Goal: Communication & Community: Answer question/provide support

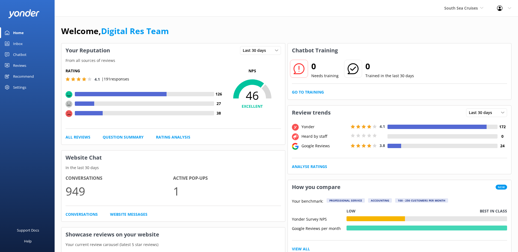
click at [20, 44] on div "Inbox" at bounding box center [18, 43] width 10 height 11
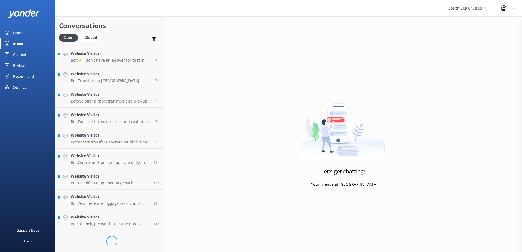
scroll to position [224, 0]
click at [124, 236] on h4 "Website Visitor" at bounding box center [110, 238] width 79 height 6
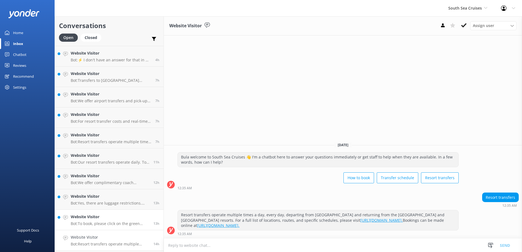
scroll to position [305, 0]
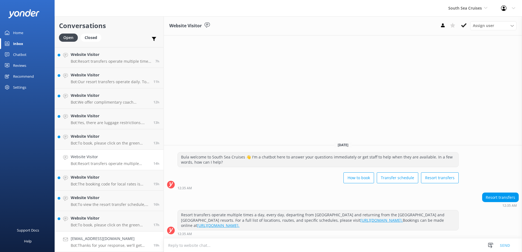
click at [119, 235] on link "lindseyjball@outlook.com Bot: Thanks for your response, we'll get back to you a…" at bounding box center [109, 242] width 109 height 20
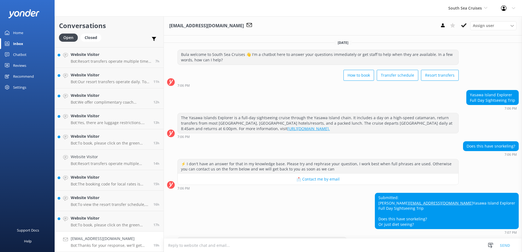
scroll to position [27, 0]
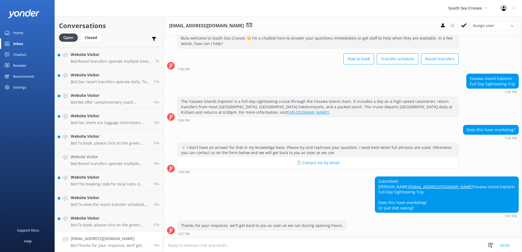
click at [243, 248] on textarea at bounding box center [343, 245] width 359 height 13
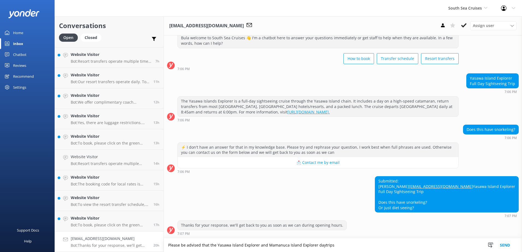
click at [210, 244] on textarea "Please be advised that the Yasawa Island Explorer and Mamanuca Island Explorer …" at bounding box center [343, 246] width 359 height 14
click at [341, 246] on textarea "Please be advised that for the Yasawa Island Explorer and Mamanuca Island Explo…" at bounding box center [343, 246] width 359 height 14
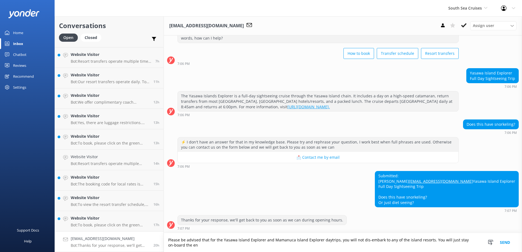
scroll to position [33, 0]
click at [175, 245] on textarea "Please be advised that for the Yasawa Island Explorer and Mamanuca Island Explo…" at bounding box center [343, 243] width 359 height 19
click at [262, 245] on textarea "Please be advised that for the Yasawa Island Explorer and Mamanuca Island Explo…" at bounding box center [343, 243] width 359 height 19
drag, startPoint x: 313, startPoint y: 246, endPoint x: 136, endPoint y: 238, distance: 177.2
click at [137, 237] on div "Conversations Open Closed Important Assigned to me Unassigned Website Visitor B…" at bounding box center [289, 134] width 468 height 236
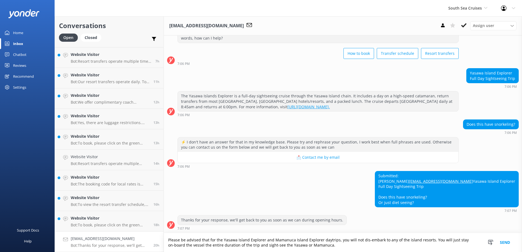
type textarea "Please be advised that for the Yasawa Island Explorer and Mamanuca Island Explo…"
click at [507, 245] on button "Send" at bounding box center [505, 243] width 20 height 19
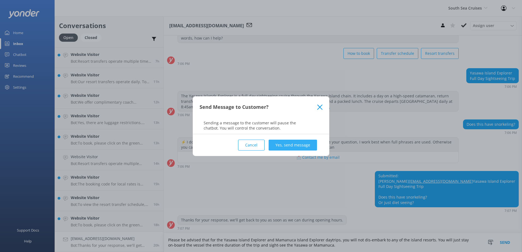
click at [307, 143] on button "Yes, send message" at bounding box center [293, 145] width 48 height 11
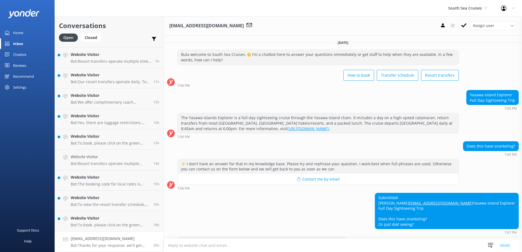
scroll to position [55, 0]
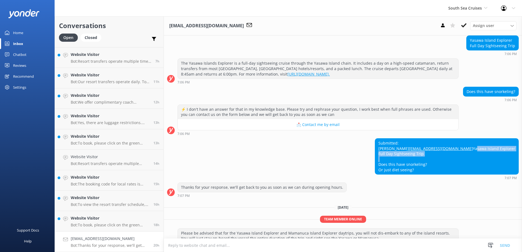
drag, startPoint x: 465, startPoint y: 160, endPoint x: 483, endPoint y: 171, distance: 20.6
click at [483, 171] on div "Submitted: Lindsey lindseyjball@outlook.com Yasawa Island Explorer Full Day Sig…" at bounding box center [446, 157] width 143 height 36
drag, startPoint x: 483, startPoint y: 171, endPoint x: 470, endPoint y: 160, distance: 16.5
click at [470, 160] on div "Submitted: Lindsey lindseyjball@outlook.com Yasawa Island Explorer Full Day Sig…" at bounding box center [446, 157] width 143 height 36
drag, startPoint x: 464, startPoint y: 158, endPoint x: 503, endPoint y: 182, distance: 46.0
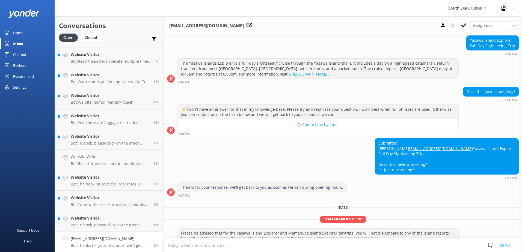
click at [503, 175] on div "Submitted: Lindsey lindseyjball@outlook.com Yasawa Island Explorer Full Day Sig…" at bounding box center [446, 157] width 143 height 36
copy div "Yasawa Island Explorer Full Day Sightseeing Trip Does this have snorkeling? Or …"
click at [380, 151] on div "Submitted: Lindsey lindseyjball@outlook.com Yasawa Island Explorer Full Day Sig…" at bounding box center [343, 160] width 359 height 42
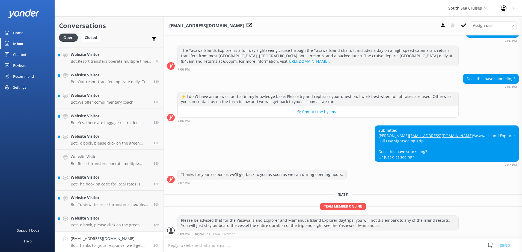
scroll to position [78, 0]
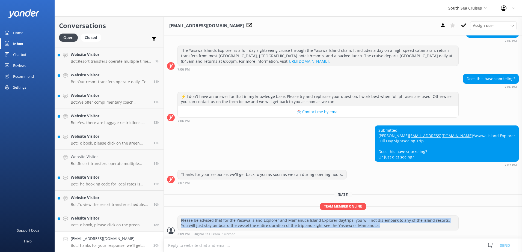
drag, startPoint x: 182, startPoint y: 218, endPoint x: 366, endPoint y: 230, distance: 184.8
click at [366, 230] on div "Please be advised that for the Yasawa Island Explorer and Mamanuca Island Explo…" at bounding box center [318, 223] width 281 height 14
copy div "Please be advised that for the Yasawa Island Explorer and Mamanuca Island Explo…"
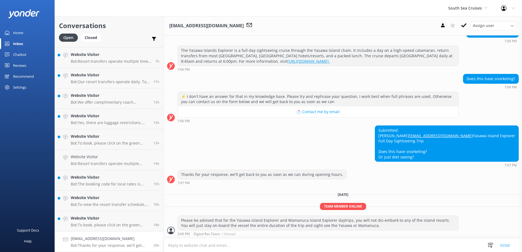
click at [426, 159] on div "Submitted: Lindsey lindseyjball@outlook.com Yasawa Island Explorer Full Day Sig…" at bounding box center [343, 147] width 359 height 42
click at [465, 26] on use at bounding box center [464, 25] width 5 height 4
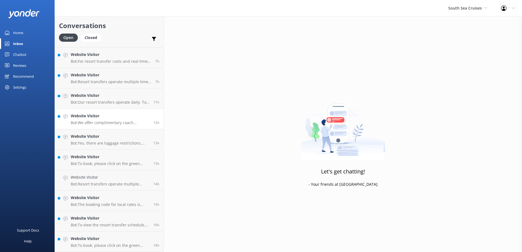
scroll to position [284, 0]
click at [142, 240] on h4 "Website Visitor" at bounding box center [110, 239] width 79 height 6
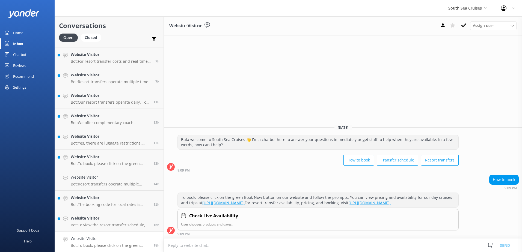
click at [465, 20] on div "Website Visitor Assign user Alyssa Sonya Digital Res Team Brenda Fenton Asena N…" at bounding box center [343, 25] width 359 height 19
click at [465, 25] on icon at bounding box center [464, 25] width 5 height 5
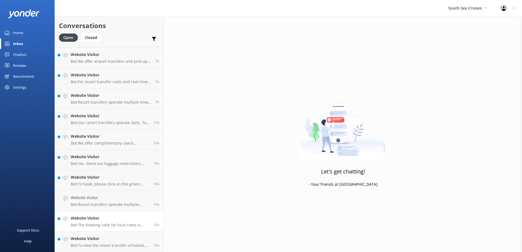
scroll to position [264, 0]
click at [131, 237] on h4 "Website Visitor" at bounding box center [110, 239] width 79 height 6
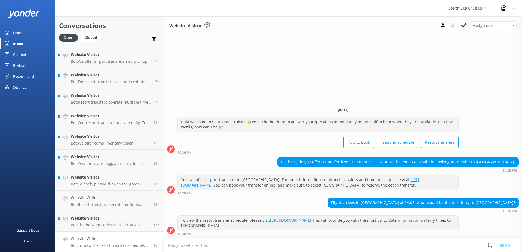
click at [261, 241] on textarea at bounding box center [343, 245] width 359 height 13
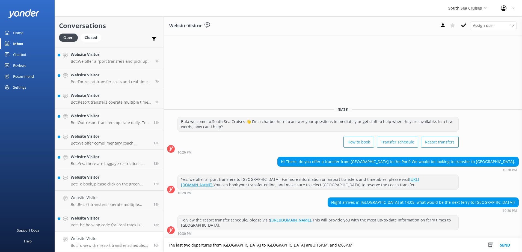
type textarea "The last two departures from Port Denarau to Mana Island Resort are 3:15P.M. an…"
click at [509, 246] on button "Send" at bounding box center [505, 246] width 20 height 14
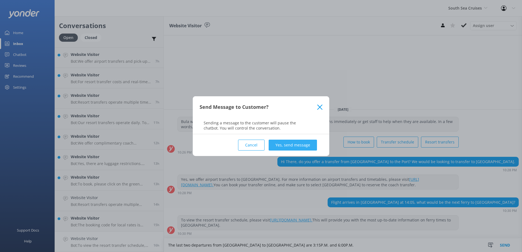
click at [292, 144] on button "Yes, send message" at bounding box center [293, 145] width 48 height 11
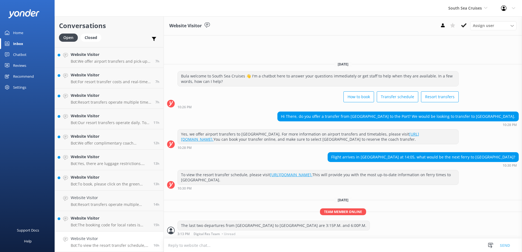
drag, startPoint x: 465, startPoint y: 26, endPoint x: 463, endPoint y: 32, distance: 6.5
click at [465, 26] on icon at bounding box center [464, 25] width 5 height 5
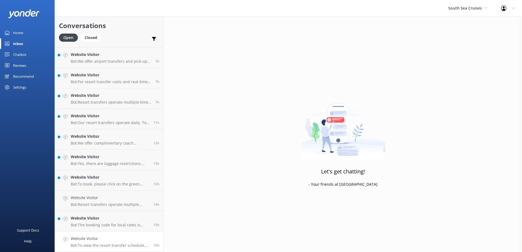
scroll to position [243, 0]
drag, startPoint x: 142, startPoint y: 239, endPoint x: 150, endPoint y: 237, distance: 7.6
click at [142, 239] on h4 "Website Visitor" at bounding box center [110, 239] width 79 height 6
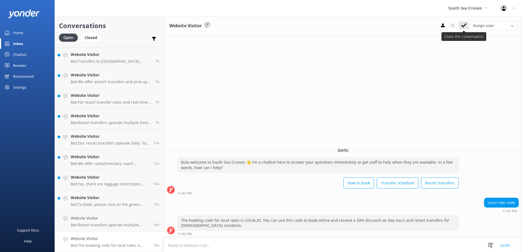
click at [463, 25] on icon at bounding box center [464, 25] width 5 height 5
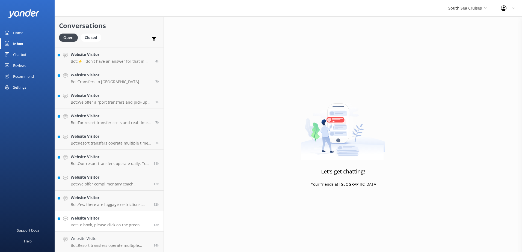
scroll to position [223, 0]
click at [141, 235] on link "Website Visitor Bot: Resort transfers operate multiple times a day, every day, …" at bounding box center [109, 242] width 109 height 20
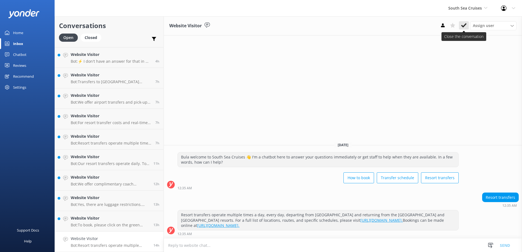
click at [465, 23] on icon at bounding box center [464, 25] width 5 height 5
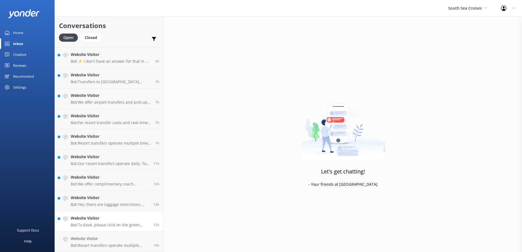
scroll to position [202, 0]
click at [139, 235] on link "Website Visitor Bot: To book, please click on the green Book Now button on our …" at bounding box center [109, 242] width 109 height 20
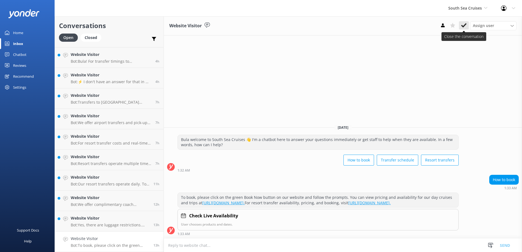
click at [466, 25] on icon at bounding box center [464, 25] width 5 height 5
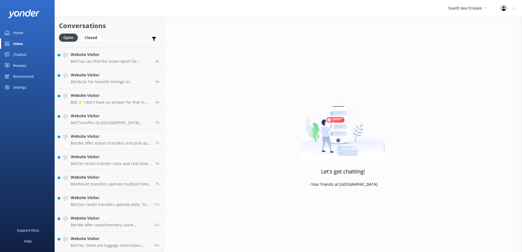
scroll to position [182, 0]
click at [133, 236] on h4 "Website Visitor" at bounding box center [110, 239] width 79 height 6
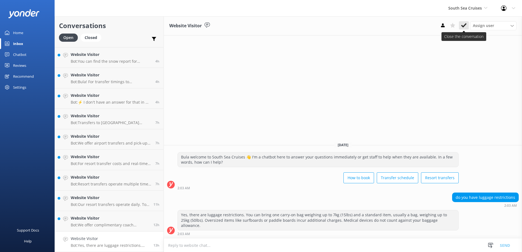
click at [463, 24] on icon at bounding box center [464, 25] width 5 height 5
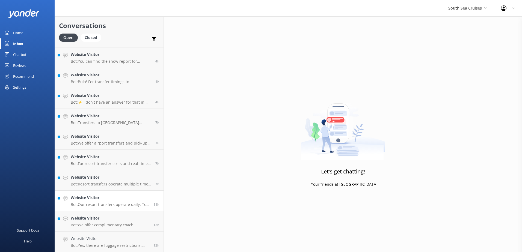
scroll to position [161, 0]
click at [139, 234] on link "Website Visitor Bot: We offer complimentary coach transfers to and from most Na…" at bounding box center [109, 242] width 109 height 20
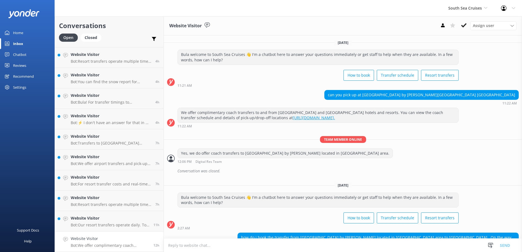
scroll to position [46, 0]
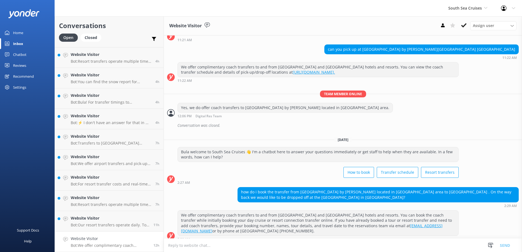
click at [253, 243] on textarea at bounding box center [343, 245] width 359 height 13
type textarea "c"
type textarea "C"
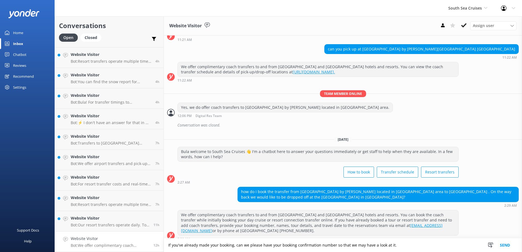
type textarea "If you've already made your booking, can we please have your booking confirmati…"
click at [505, 244] on button "Send" at bounding box center [505, 246] width 20 height 14
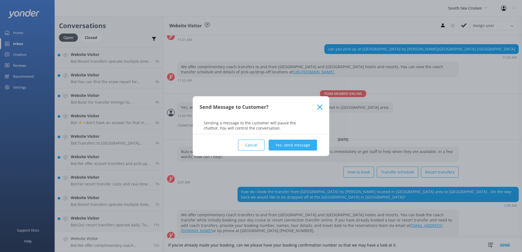
click at [304, 146] on button "Yes, send message" at bounding box center [293, 145] width 48 height 11
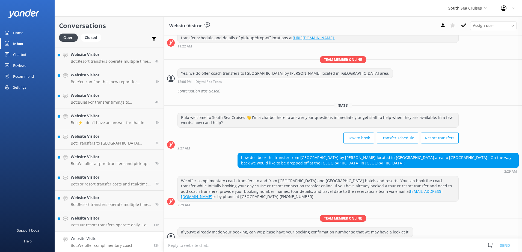
scroll to position [81, 0]
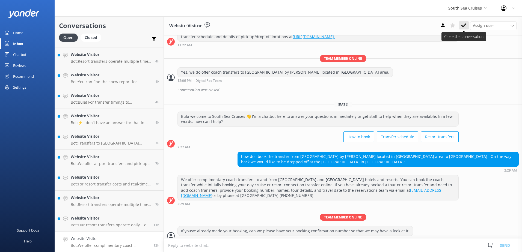
click at [462, 25] on icon at bounding box center [464, 25] width 5 height 5
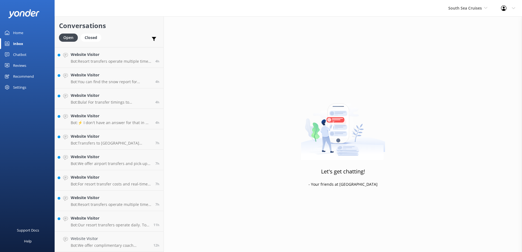
scroll to position [141, 0]
click at [112, 236] on h4 "Website Visitor" at bounding box center [110, 239] width 79 height 6
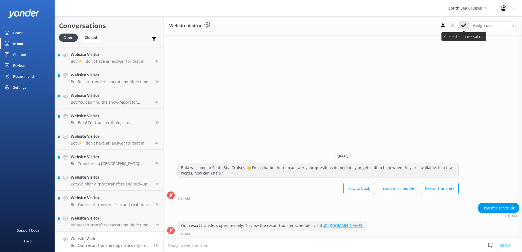
click at [460, 23] on button at bounding box center [464, 25] width 10 height 8
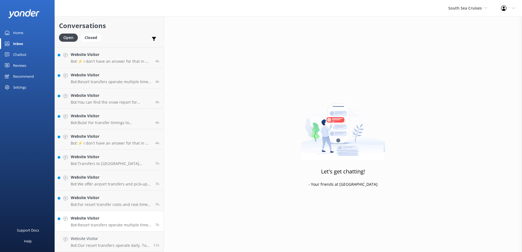
scroll to position [121, 0]
click at [133, 238] on h4 "Website Visitor" at bounding box center [111, 239] width 81 height 6
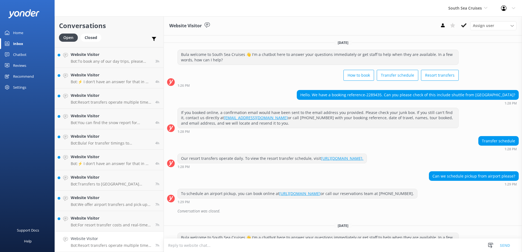
click at [395, 94] on div "Hello. We have a booking reference-2289435. Can you please check of this includ…" at bounding box center [408, 94] width 222 height 9
copy div "2289435"
click at [423, 140] on div "Transfer schedule 1:28 PM" at bounding box center [343, 143] width 359 height 15
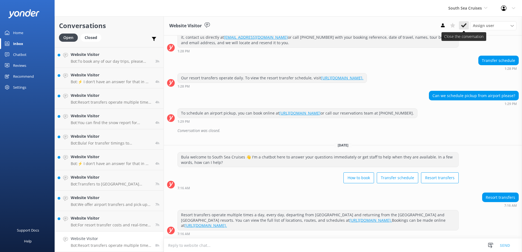
click at [464, 23] on icon at bounding box center [464, 25] width 5 height 5
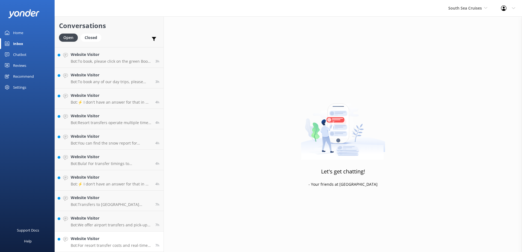
scroll to position [100, 0]
click at [138, 233] on link "Website Visitor Bot: For resort transfer costs and real-time availability, plea…" at bounding box center [109, 242] width 109 height 20
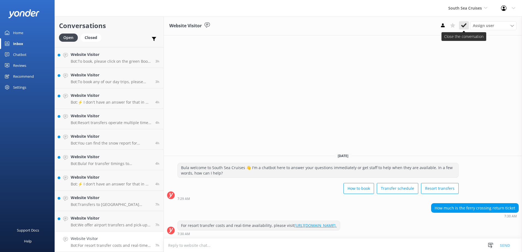
click at [467, 25] on icon at bounding box center [464, 25] width 5 height 5
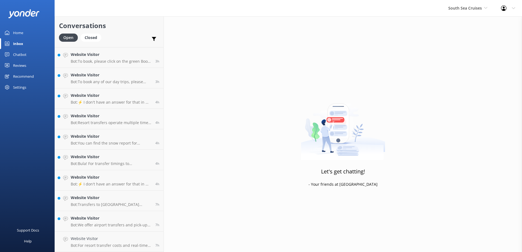
scroll to position [80, 0]
click at [151, 239] on div "7h" at bounding box center [155, 242] width 8 height 12
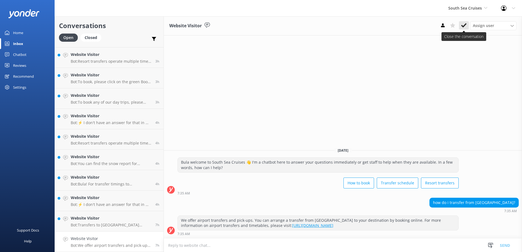
click at [463, 25] on icon at bounding box center [464, 25] width 5 height 5
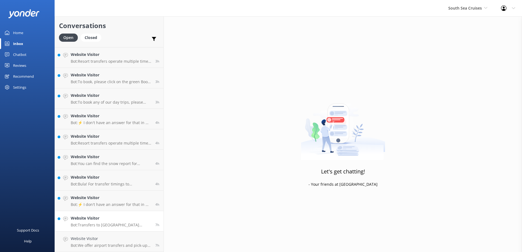
scroll to position [59, 0]
click at [116, 237] on h4 "Website Visitor" at bounding box center [111, 239] width 81 height 6
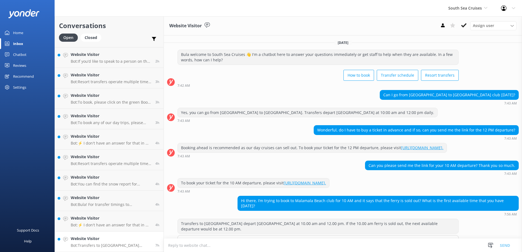
scroll to position [26, 0]
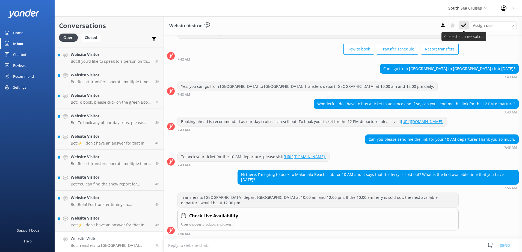
click at [466, 26] on icon at bounding box center [464, 25] width 5 height 5
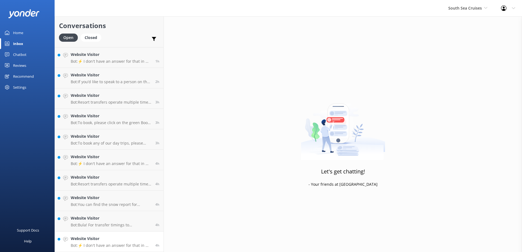
scroll to position [39, 0]
click at [142, 239] on h4 "Website Visitor" at bounding box center [111, 239] width 81 height 6
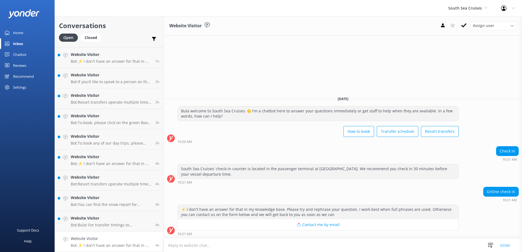
click at [461, 23] on button at bounding box center [464, 25] width 10 height 8
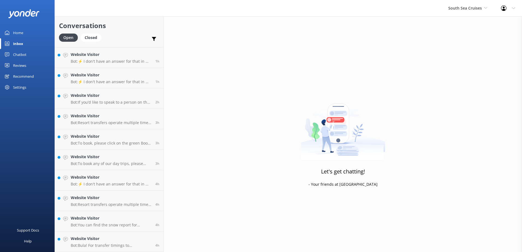
scroll to position [18, 0]
click at [120, 239] on h4 "Website Visitor" at bounding box center [111, 239] width 81 height 6
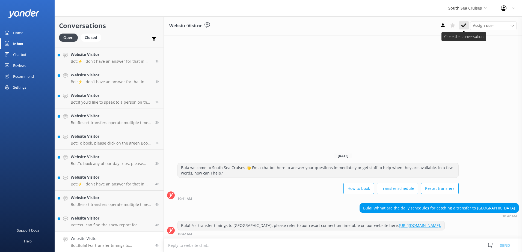
click at [464, 26] on use at bounding box center [464, 25] width 5 height 4
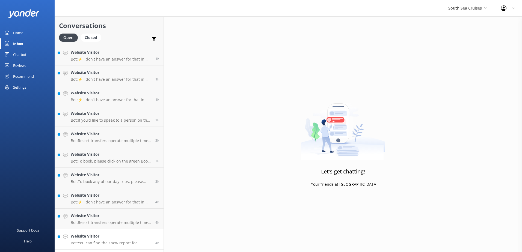
click at [118, 236] on h4 "Website Visitor" at bounding box center [111, 237] width 81 height 6
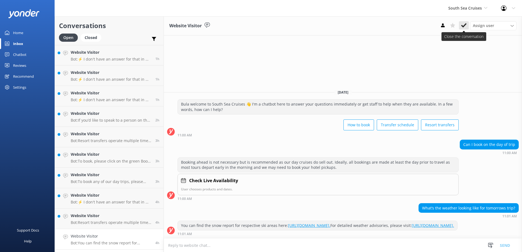
click at [466, 27] on icon at bounding box center [464, 25] width 5 height 5
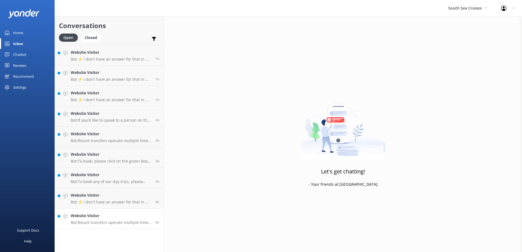
click at [155, 215] on div "4h" at bounding box center [155, 219] width 8 height 12
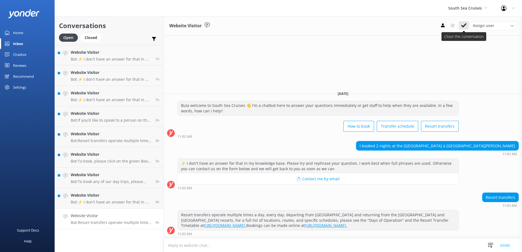
click at [464, 25] on icon at bounding box center [464, 25] width 5 height 5
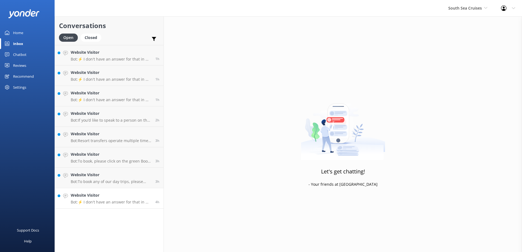
click at [152, 198] on div "4h" at bounding box center [155, 199] width 8 height 12
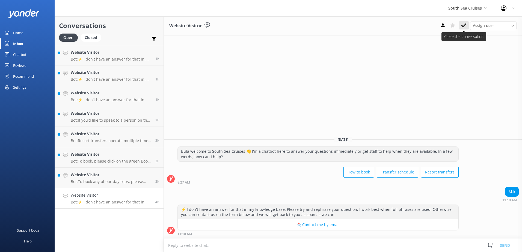
click at [466, 27] on icon at bounding box center [464, 25] width 5 height 5
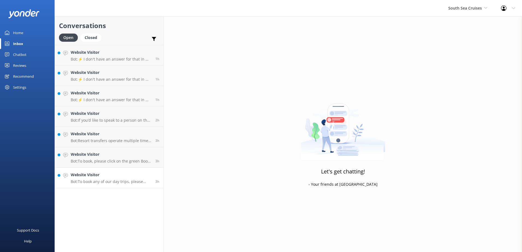
click at [150, 177] on h4 "Website Visitor" at bounding box center [111, 175] width 81 height 6
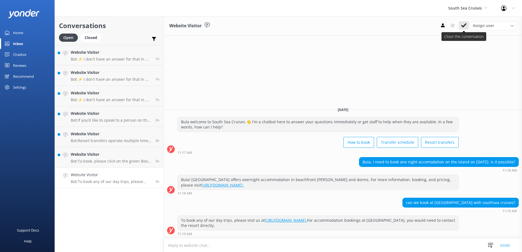
click at [462, 27] on icon at bounding box center [464, 25] width 5 height 5
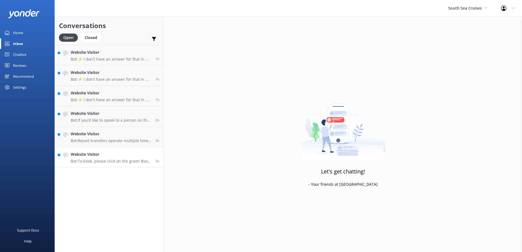
click at [142, 160] on p "Bot: To book, please click on the green Book Now button on our website and foll…" at bounding box center [111, 161] width 81 height 5
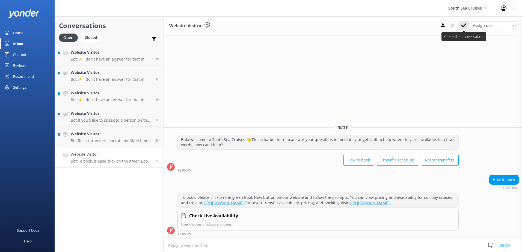
click at [467, 24] on use at bounding box center [464, 25] width 5 height 4
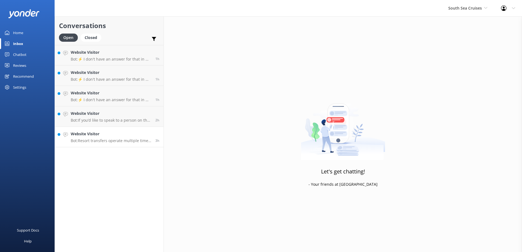
click at [147, 131] on link "Website Visitor Bot: Resort transfers operate multiple times a day, every day, …" at bounding box center [109, 137] width 109 height 20
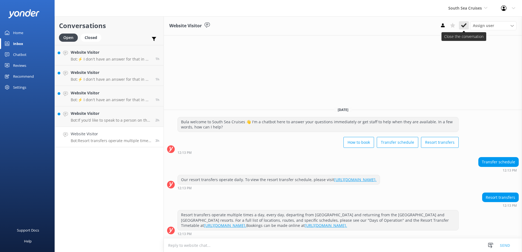
click at [460, 26] on button at bounding box center [464, 25] width 10 height 8
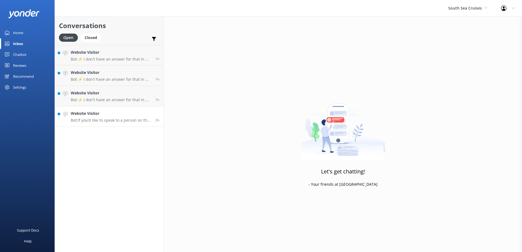
click at [140, 111] on h4 "Website Visitor" at bounding box center [111, 114] width 81 height 6
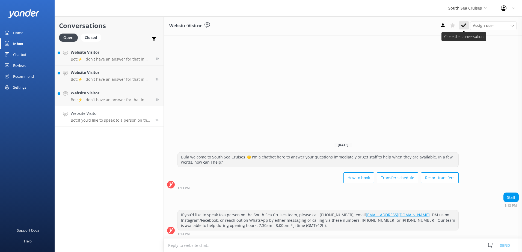
click at [463, 26] on use at bounding box center [464, 25] width 5 height 4
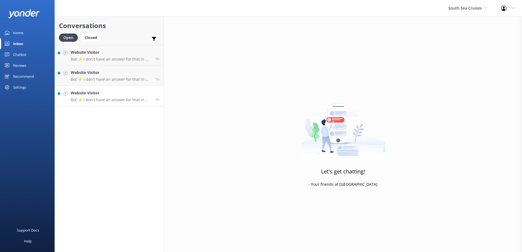
click at [143, 94] on h4 "Website Visitor" at bounding box center [111, 93] width 81 height 6
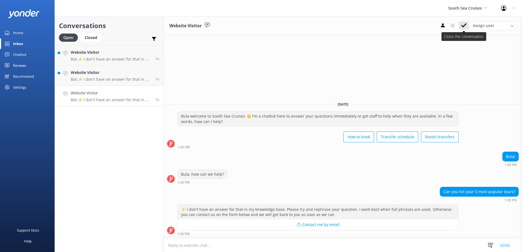
click at [464, 26] on use at bounding box center [464, 25] width 5 height 4
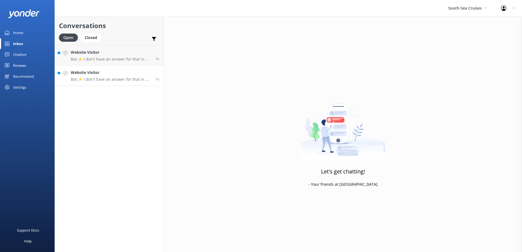
click at [146, 70] on h4 "Website Visitor" at bounding box center [111, 73] width 81 height 6
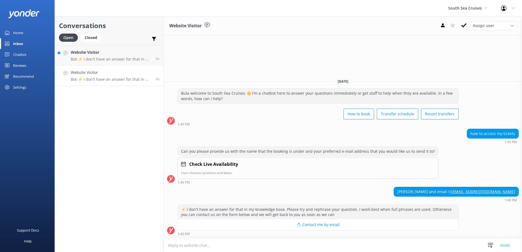
click at [464, 24] on icon at bounding box center [464, 25] width 5 height 5
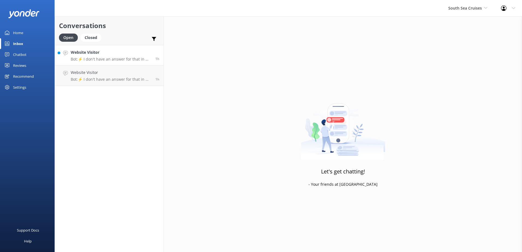
click at [135, 54] on h4 "Website Visitor" at bounding box center [111, 52] width 81 height 6
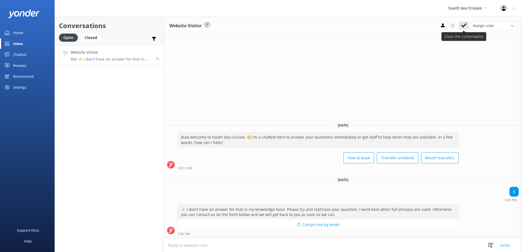
click at [468, 27] on button at bounding box center [464, 25] width 10 height 8
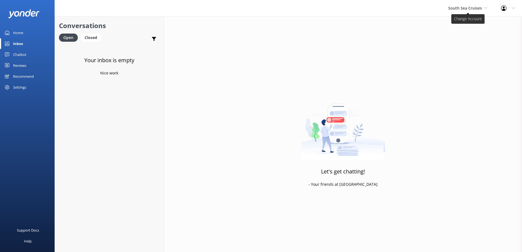
click at [463, 8] on span "South Sea Cruises" at bounding box center [466, 7] width 34 height 5
click at [467, 49] on link "Malamala Beach Club" at bounding box center [469, 49] width 55 height 13
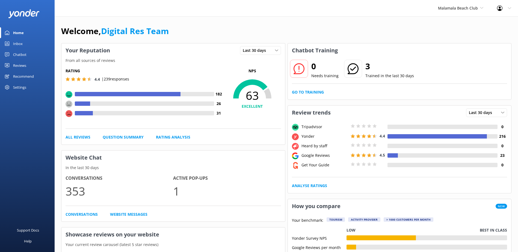
click at [15, 42] on div "Inbox" at bounding box center [18, 43] width 10 height 11
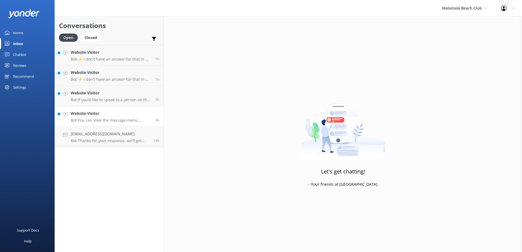
drag, startPoint x: 133, startPoint y: 132, endPoint x: 135, endPoint y: 127, distance: 5.8
click at [133, 131] on h4 "Eddiefnz@gmail.com" at bounding box center [110, 134] width 79 height 6
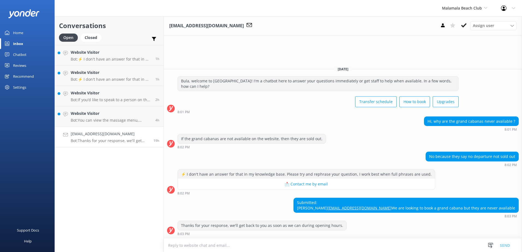
click at [196, 247] on textarea at bounding box center [343, 245] width 359 height 13
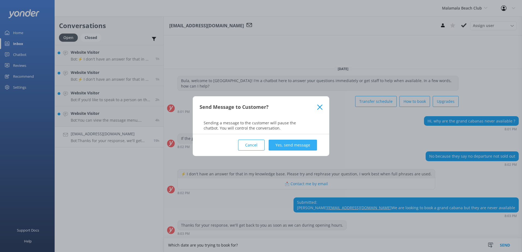
type textarea "Which date are you trying to book for?"
click at [308, 146] on button "Yes, send message" at bounding box center [293, 145] width 48 height 11
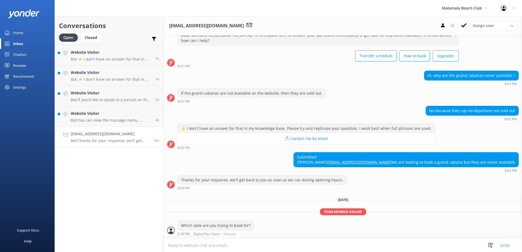
scroll to position [30, 0]
click at [110, 113] on h4 "Website Visitor" at bounding box center [111, 114] width 81 height 6
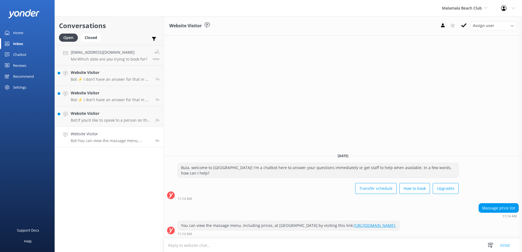
drag, startPoint x: 467, startPoint y: 24, endPoint x: 384, endPoint y: 35, distance: 83.0
click at [465, 24] on icon at bounding box center [464, 25] width 5 height 5
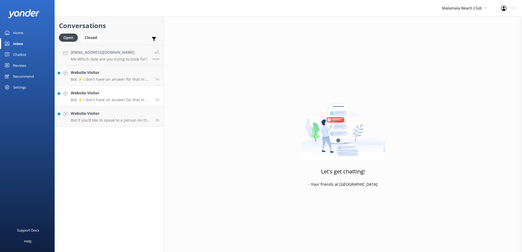
click at [141, 96] on h4 "Website Visitor" at bounding box center [111, 93] width 81 height 6
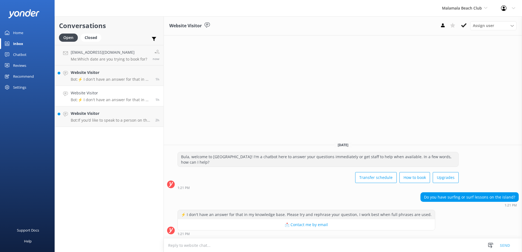
click at [221, 247] on textarea at bounding box center [343, 245] width 359 height 13
type textarea "A"
type textarea "I"
click at [462, 22] on button at bounding box center [464, 25] width 10 height 8
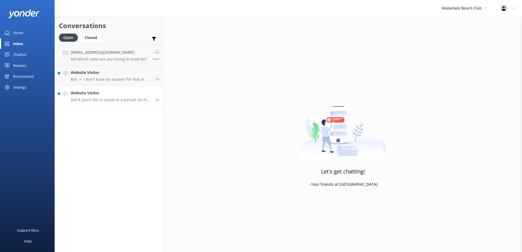
click at [125, 89] on link "Website Visitor Bot: If you’d like to speak to a person on the Malamala Beach C…" at bounding box center [109, 96] width 109 height 20
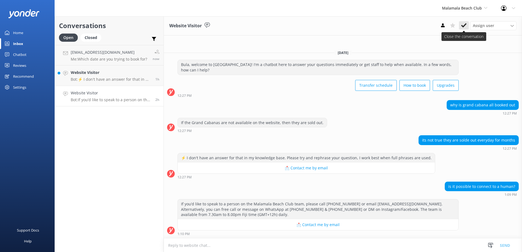
click at [467, 25] on icon at bounding box center [464, 25] width 5 height 5
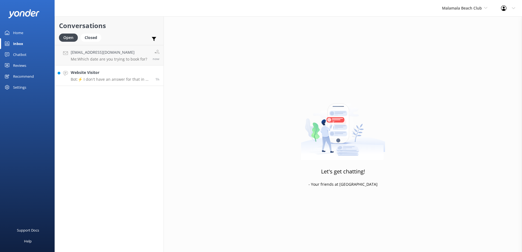
click at [145, 72] on h4 "Website Visitor" at bounding box center [111, 73] width 81 height 6
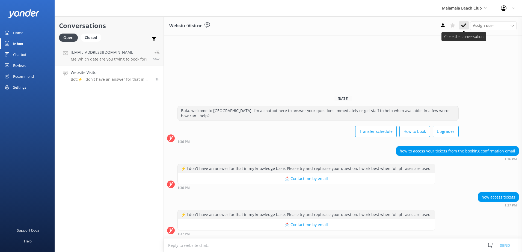
click at [464, 26] on use at bounding box center [464, 25] width 5 height 4
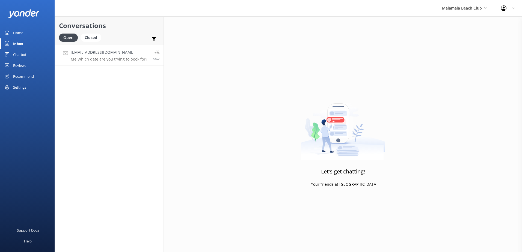
click at [122, 53] on h4 "Eddiefnz@gmail.com" at bounding box center [109, 52] width 77 height 6
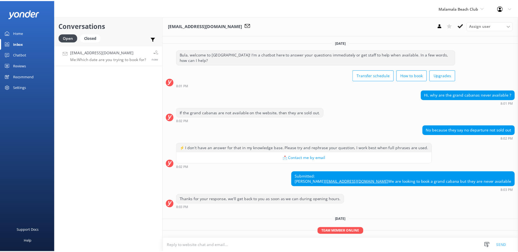
scroll to position [30, 0]
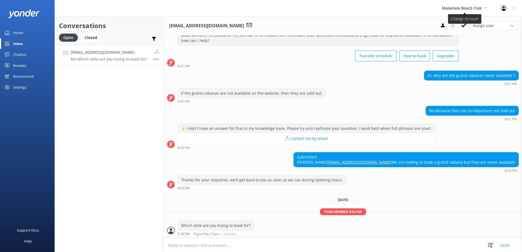
click at [485, 8] on icon at bounding box center [485, 7] width 3 height 3
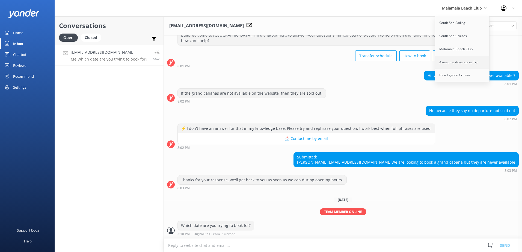
click at [467, 61] on link "Awesome Adventures Fiji" at bounding box center [463, 62] width 55 height 13
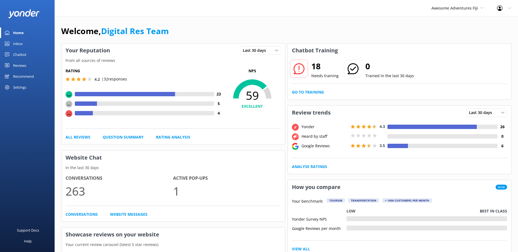
click at [12, 41] on link "Inbox" at bounding box center [27, 43] width 55 height 11
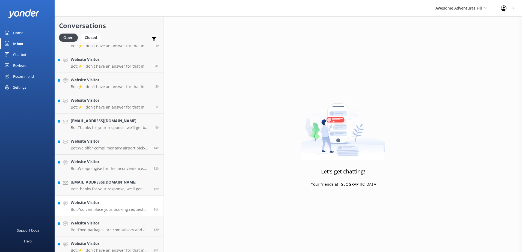
scroll to position [161, 0]
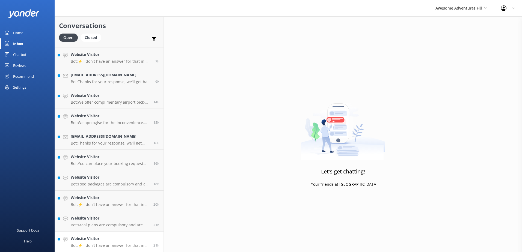
click at [136, 236] on link "Website Visitor Bot: ⚡ I don't have an answer for that in my knowledge base. Pl…" at bounding box center [109, 242] width 109 height 20
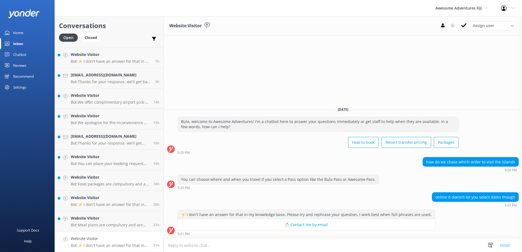
click at [205, 245] on textarea at bounding box center [343, 245] width 359 height 13
paste textarea "Please contact & liaise directly with our Awesome Adventures Fiji Reservations …"
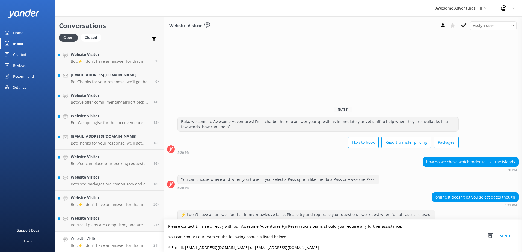
scroll to position [36, 0]
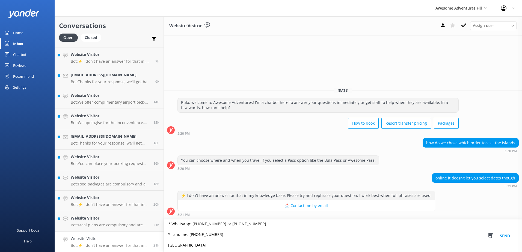
type textarea "Please contact & liaise directly with our Awesome Adventures Fiji Reservations …"
click at [505, 236] on button "Send" at bounding box center [505, 236] width 20 height 33
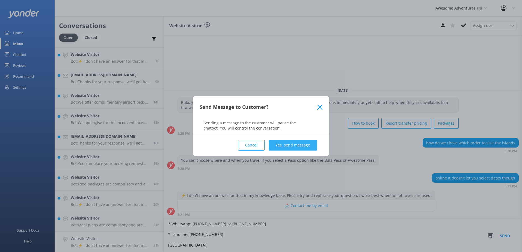
click at [293, 142] on button "Yes, send message" at bounding box center [293, 145] width 48 height 11
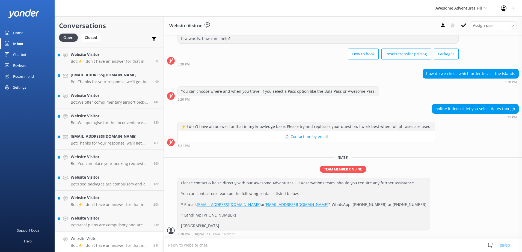
scroll to position [32, 0]
click at [467, 23] on button at bounding box center [464, 25] width 10 height 8
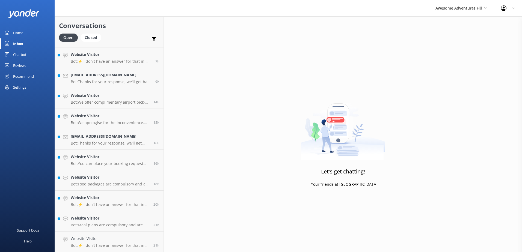
scroll to position [141, 0]
click at [125, 237] on h4 "Website Visitor" at bounding box center [110, 239] width 79 height 6
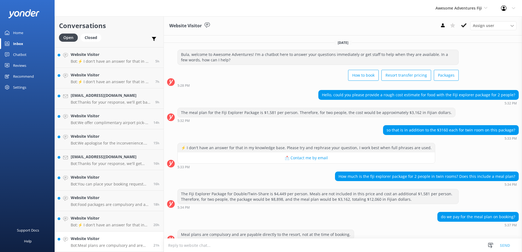
scroll to position [9, 0]
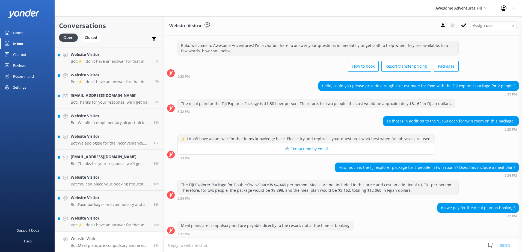
click at [225, 249] on textarea at bounding box center [343, 245] width 359 height 13
click at [186, 245] on textarea at bounding box center [343, 245] width 359 height 13
paste textarea "Please contact & liaise directly with our Awesome Adventures Fiji Reservations …"
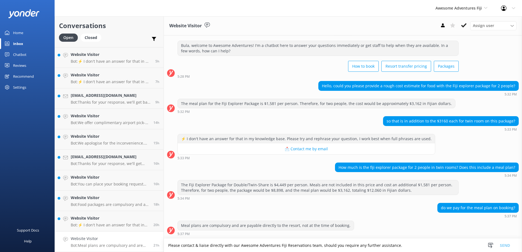
scroll to position [36, 0]
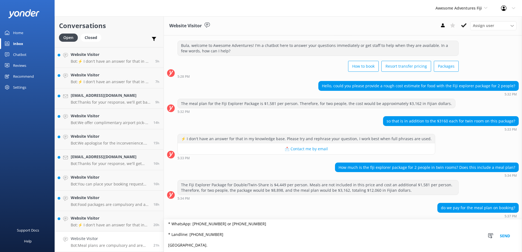
type textarea "Please contact & liaise directly with our Awesome Adventures Fiji Reservations …"
click at [510, 235] on button "Send" at bounding box center [505, 236] width 20 height 33
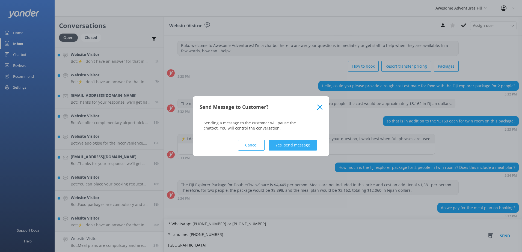
click at [299, 143] on button "Yes, send message" at bounding box center [293, 145] width 48 height 11
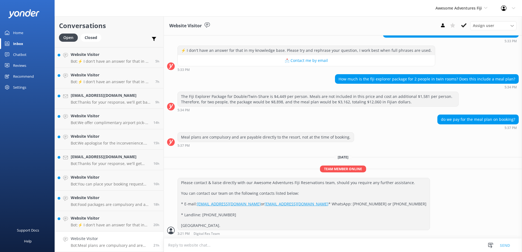
scroll to position [108, 0]
click at [464, 26] on use at bounding box center [464, 25] width 5 height 4
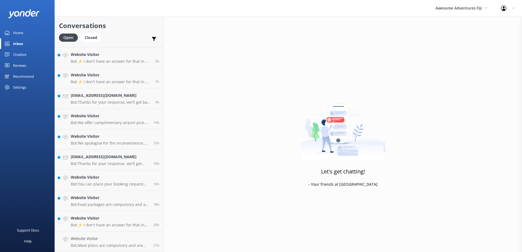
scroll to position [121, 0]
click at [152, 234] on link "Website Visitor Bot: ⚡ I don't have an answer for that in my knowledge base. Pl…" at bounding box center [109, 242] width 109 height 20
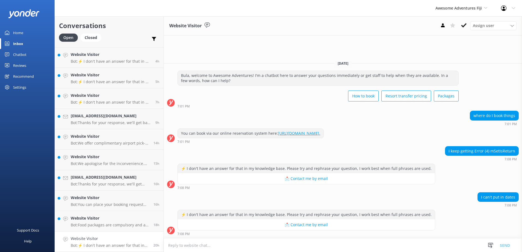
click at [338, 243] on textarea at bounding box center [343, 245] width 359 height 13
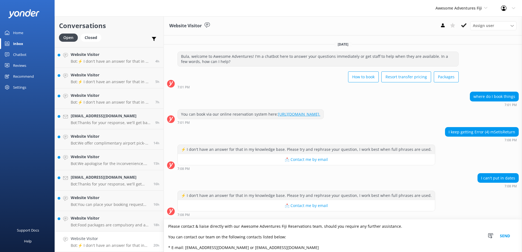
scroll to position [36, 0]
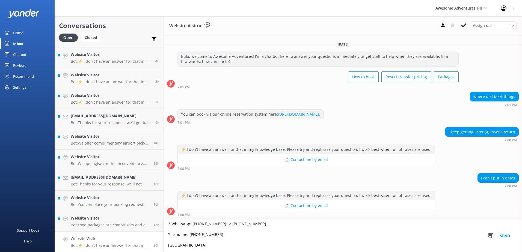
type textarea "Please contact & liaise directly with our Awesome Adventures Fiji Reservations …"
click at [511, 234] on button "Send" at bounding box center [505, 236] width 20 height 33
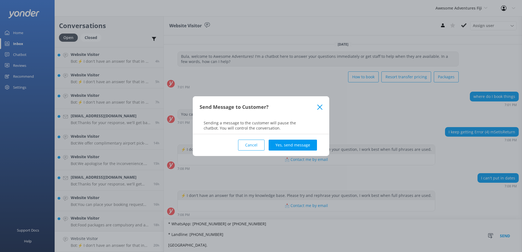
click at [286, 140] on button "Yes, send message" at bounding box center [293, 145] width 48 height 11
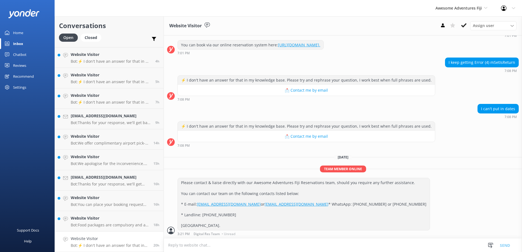
scroll to position [78, 0]
click at [465, 24] on use at bounding box center [464, 25] width 5 height 4
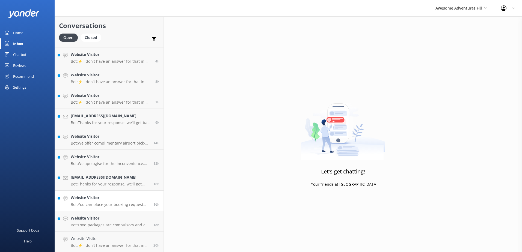
scroll to position [100, 0]
click at [149, 232] on link "Website Visitor Bot: Food packages are compulsory and are payable directly to t…" at bounding box center [109, 242] width 109 height 20
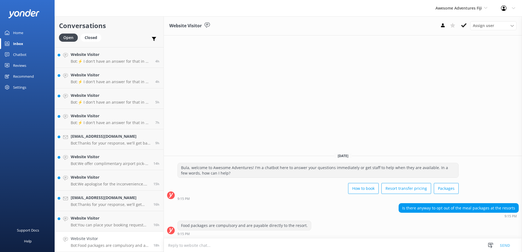
click at [463, 23] on icon at bounding box center [464, 25] width 5 height 5
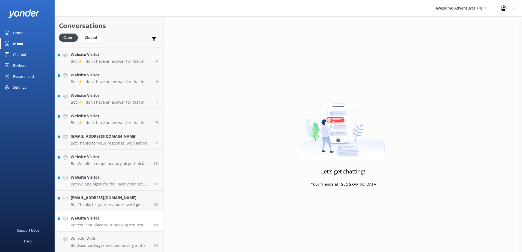
scroll to position [80, 0]
click at [128, 236] on link "Website Visitor Bot: You can place your booking request via our online reservat…" at bounding box center [109, 242] width 109 height 20
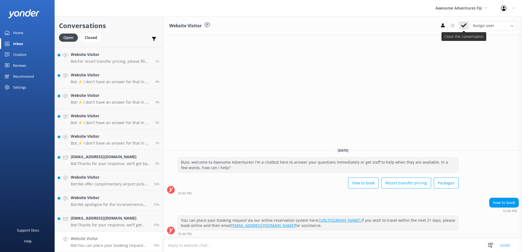
click at [461, 24] on button at bounding box center [464, 25] width 10 height 8
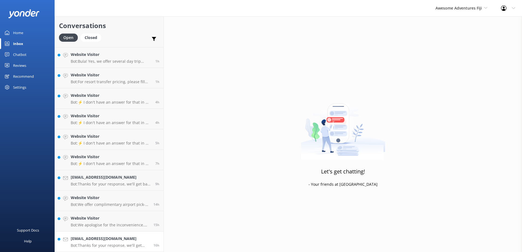
scroll to position [59, 0]
click at [121, 236] on h4 "Mjeventing@hotmail.com" at bounding box center [110, 239] width 79 height 6
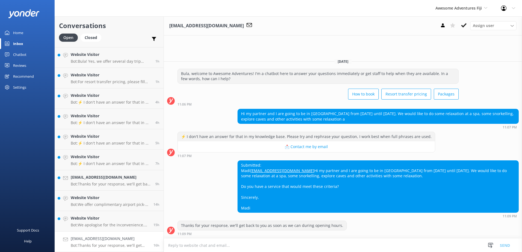
click at [267, 243] on textarea at bounding box center [343, 245] width 359 height 13
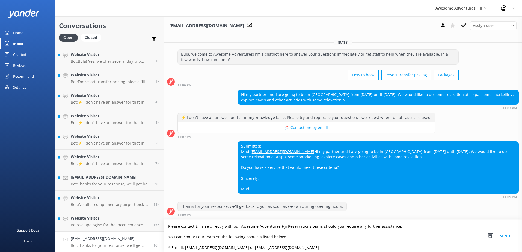
type textarea "Please contact & liaise directly with our Awesome Adventures Fiji Reservations …"
click at [509, 235] on button "Send" at bounding box center [505, 236] width 20 height 33
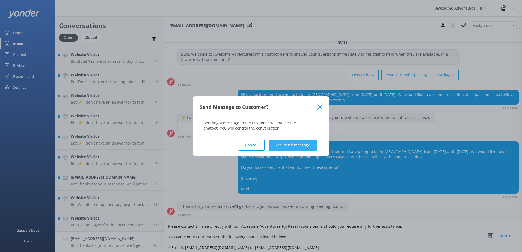
click at [287, 145] on button "Yes, send message" at bounding box center [293, 145] width 48 height 11
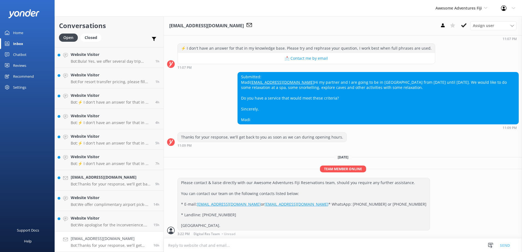
scroll to position [91, 0]
click at [464, 24] on icon at bounding box center [464, 25] width 5 height 5
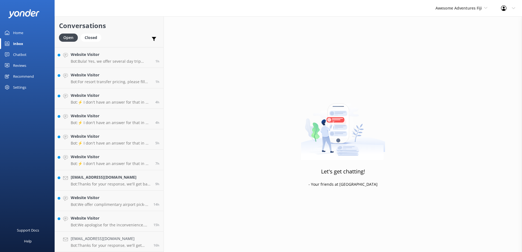
scroll to position [39, 0]
drag, startPoint x: 143, startPoint y: 238, endPoint x: 147, endPoint y: 236, distance: 4.5
click at [143, 238] on h4 "Website Visitor" at bounding box center [110, 239] width 79 height 6
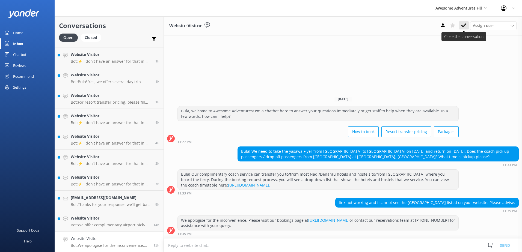
click at [465, 26] on icon at bounding box center [464, 25] width 5 height 5
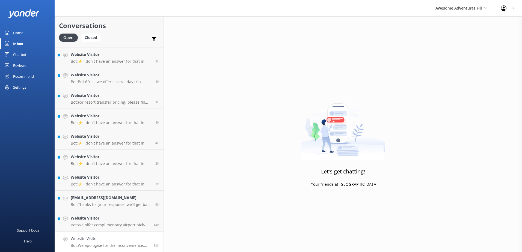
scroll to position [18, 0]
click at [113, 240] on h4 "Website Visitor" at bounding box center [110, 239] width 79 height 6
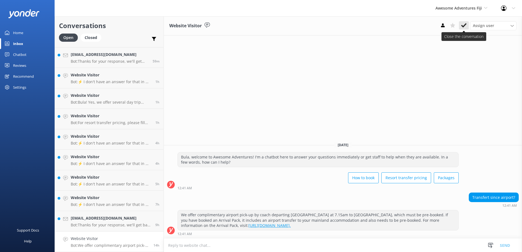
click at [467, 25] on button at bounding box center [464, 25] width 10 height 8
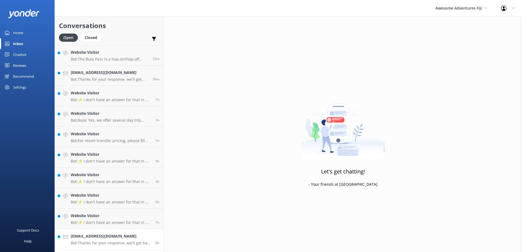
click at [134, 234] on h4 "Josiesavage@hotmail.com" at bounding box center [111, 237] width 81 height 6
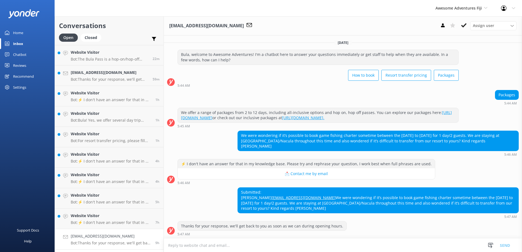
scroll to position [0, 0]
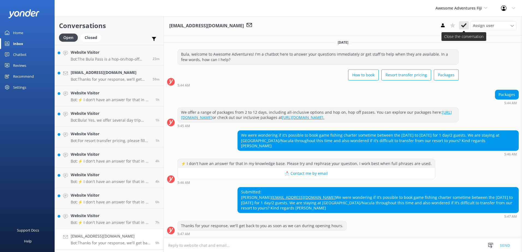
click at [464, 23] on icon at bounding box center [464, 25] width 5 height 5
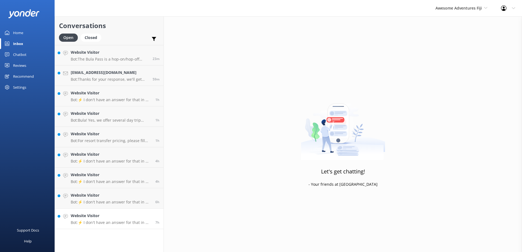
click at [148, 214] on h4 "Website Visitor" at bounding box center [111, 216] width 81 height 6
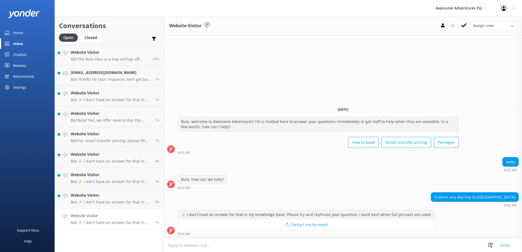
click at [250, 245] on textarea at bounding box center [343, 245] width 359 height 13
paste textarea "Different daytrips or resort transfers have different prices & therefore, you c…"
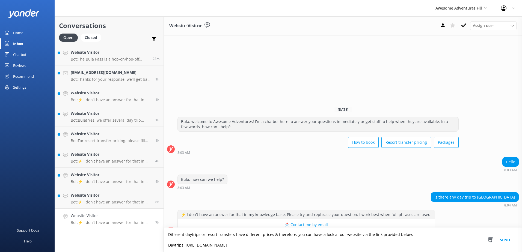
scroll to position [1, 0]
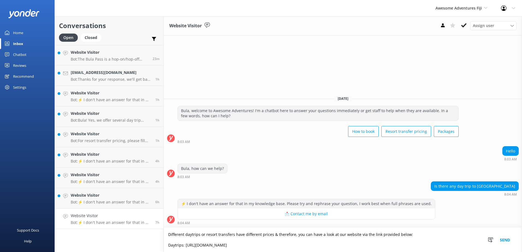
drag, startPoint x: 205, startPoint y: 234, endPoint x: 249, endPoint y: 246, distance: 45.4
click at [234, 236] on textarea "Different daytrips or resort transfers have different prices & therefore, you c…" at bounding box center [343, 240] width 359 height 24
click at [298, 233] on textarea "Different daytrips have different prices & therefore, you can have a look at ou…" at bounding box center [343, 240] width 359 height 24
click at [318, 233] on textarea "Different daytrips have different prices & therefore, you can have a look and b…" at bounding box center [343, 240] width 359 height 24
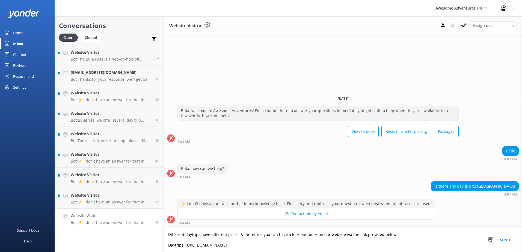
type textarea "Different daytrips have different prices & therefore, you can have a look and b…"
click at [507, 241] on button "Send" at bounding box center [505, 240] width 20 height 24
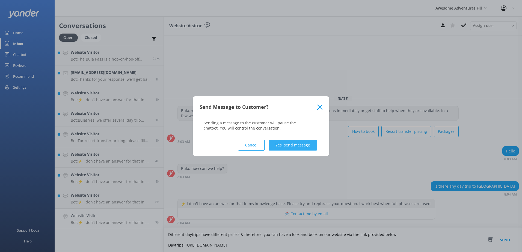
click at [291, 150] on button "Yes, send message" at bounding box center [293, 145] width 48 height 11
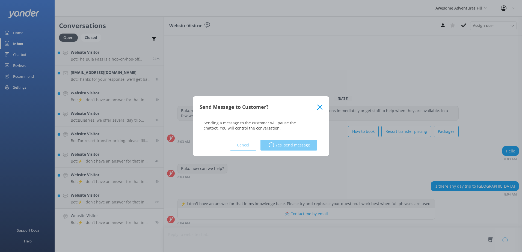
scroll to position [0, 0]
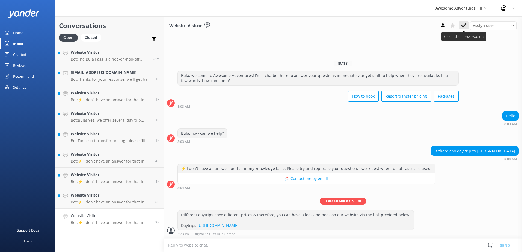
click at [465, 24] on icon at bounding box center [464, 25] width 5 height 5
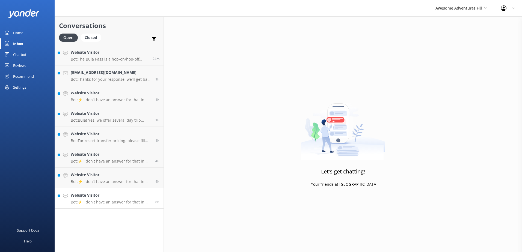
click at [147, 195] on h4 "Website Visitor" at bounding box center [111, 196] width 81 height 6
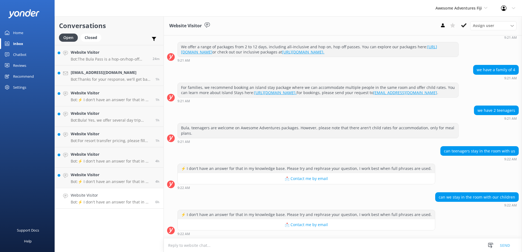
scroll to position [71, 0]
click at [201, 243] on textarea at bounding box center [343, 245] width 359 height 13
paste textarea "Please contact & liaise directly with our Awesome Adventures Fiji Reservations …"
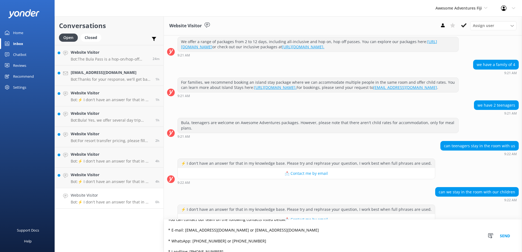
scroll to position [0, 0]
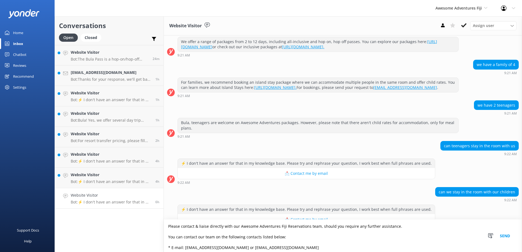
type textarea "Please contact & liaise directly with our Awesome Adventures Fiji Reservations …"
click at [506, 236] on button "Send" at bounding box center [505, 236] width 20 height 33
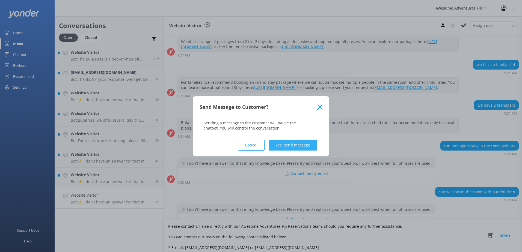
click at [287, 141] on button "Yes, send message" at bounding box center [293, 145] width 48 height 11
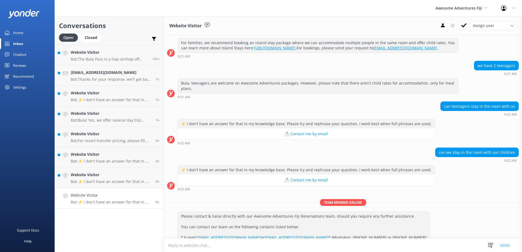
scroll to position [160, 0]
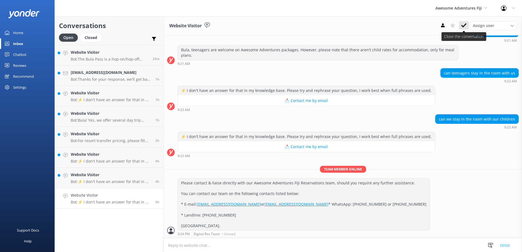
click at [461, 26] on button at bounding box center [464, 25] width 10 height 8
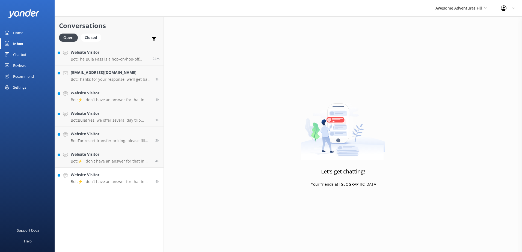
click at [151, 169] on link "Website Visitor Bot: ⚡ I don't have an answer for that in my knowledge base. Pl…" at bounding box center [109, 178] width 109 height 20
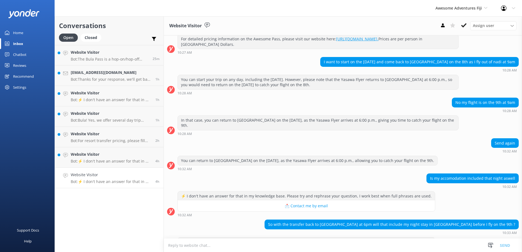
scroll to position [243, 0]
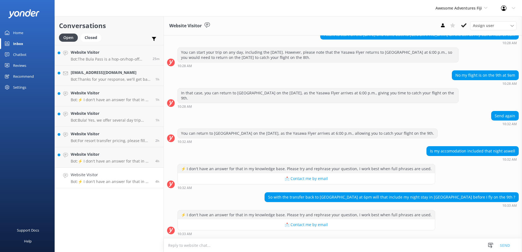
click at [245, 248] on textarea at bounding box center [343, 245] width 359 height 13
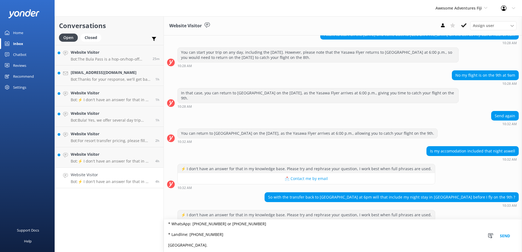
scroll to position [262, 0]
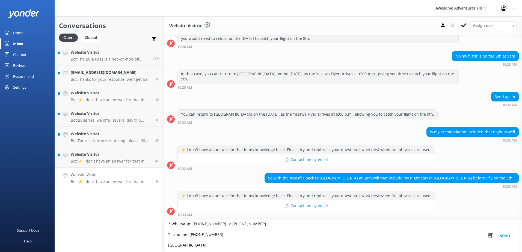
type textarea "Please contact & liaise directly with our Awesome Adventures Fiji Reservations …"
click at [509, 236] on button "Send" at bounding box center [505, 236] width 20 height 33
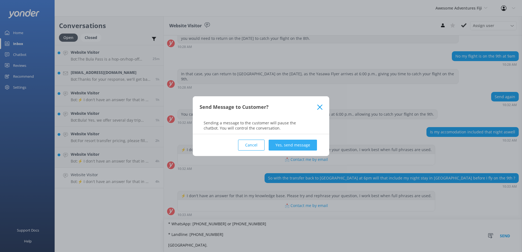
click at [310, 141] on button "Yes, send message" at bounding box center [293, 145] width 48 height 11
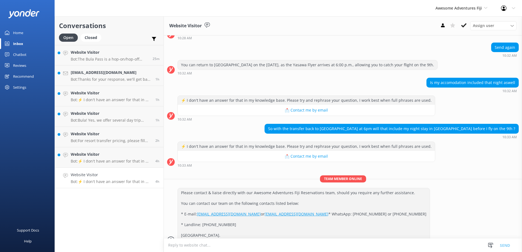
scroll to position [332, 0]
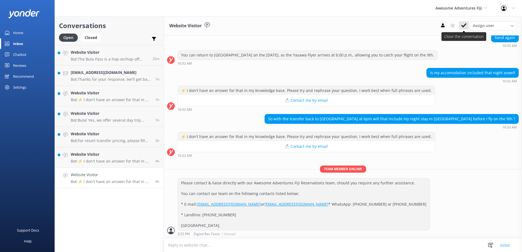
click at [465, 25] on use at bounding box center [464, 25] width 5 height 4
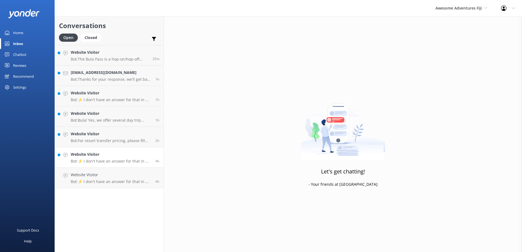
click at [150, 154] on h4 "Website Visitor" at bounding box center [111, 155] width 81 height 6
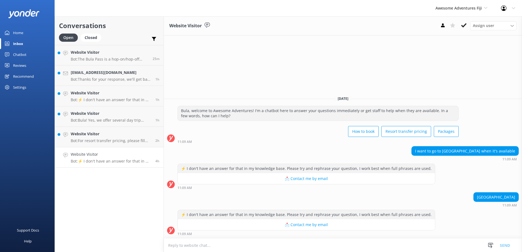
click at [260, 247] on textarea at bounding box center [343, 245] width 359 height 13
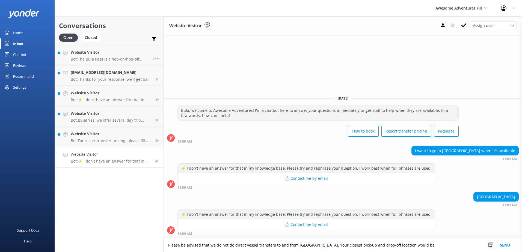
click at [432, 246] on textarea "Please be advised that we do not do direct vessel transfers to and from Gold Co…" at bounding box center [343, 246] width 359 height 14
click at [320, 246] on textarea "Please be advised that we do not do direct vessel transfers to and from Gold Co…" at bounding box center [343, 246] width 359 height 14
drag, startPoint x: 456, startPoint y: 245, endPoint x: -78, endPoint y: 258, distance: 533.3
click at [0, 252] on html "Awesome Adventures Fiji South Sea Sailing South Sea Cruises Malamala Beach Club…" at bounding box center [261, 126] width 522 height 252
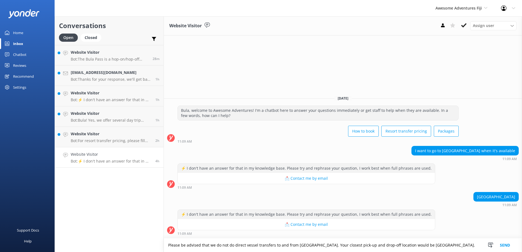
type textarea "Please be advised that we do not do direct vessel transfers to and from Gold Co…"
click at [510, 244] on button "Send" at bounding box center [505, 246] width 20 height 14
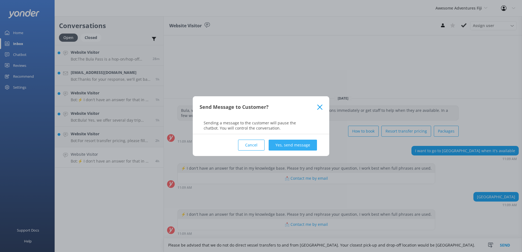
click at [293, 149] on button "Yes, send message" at bounding box center [293, 145] width 48 height 11
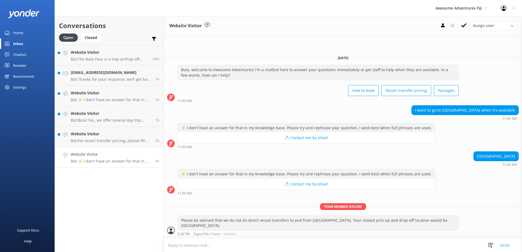
click at [465, 24] on icon at bounding box center [464, 25] width 5 height 5
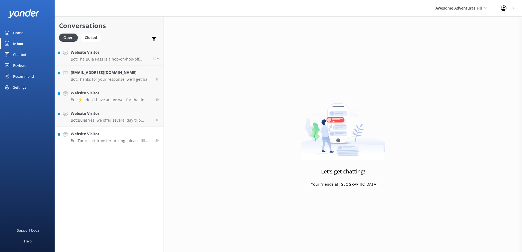
click at [133, 133] on h4 "Website Visitor" at bounding box center [111, 134] width 81 height 6
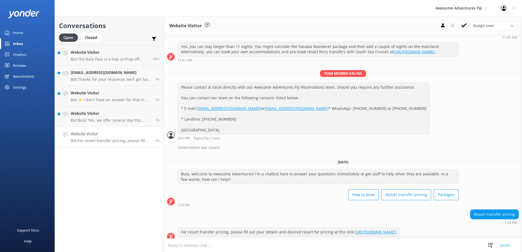
scroll to position [134, 0]
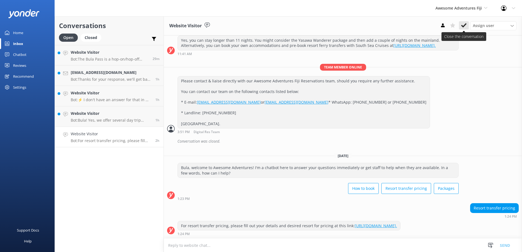
click at [462, 26] on use at bounding box center [464, 25] width 5 height 4
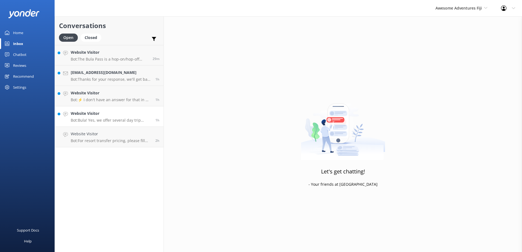
click at [147, 115] on h4 "Website Visitor" at bounding box center [111, 114] width 81 height 6
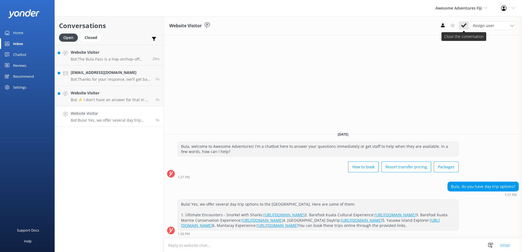
click at [463, 23] on icon at bounding box center [464, 25] width 5 height 5
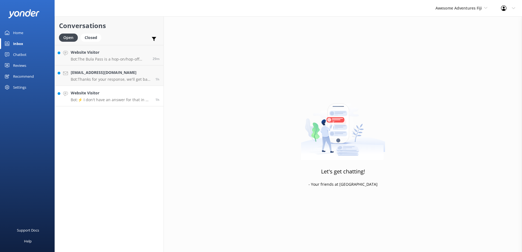
click at [133, 97] on div "Website Visitor Bot: ⚡ I don't have an answer for that in my knowledge base. Pl…" at bounding box center [111, 96] width 81 height 12
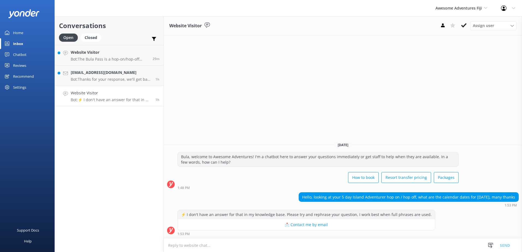
click at [232, 245] on textarea at bounding box center [343, 245] width 359 height 13
drag, startPoint x: 257, startPoint y: 246, endPoint x: 322, endPoint y: 244, distance: 65.1
click at [322, 244] on textarea "Please be advised that our 2026 rates are not yet out therefore, we cannot" at bounding box center [343, 246] width 359 height 14
click at [317, 244] on textarea "Please be advised that our 2026 rates are not yet out therefore, we cannot" at bounding box center [343, 246] width 359 height 14
drag, startPoint x: 309, startPoint y: 246, endPoint x: 249, endPoint y: 243, distance: 59.6
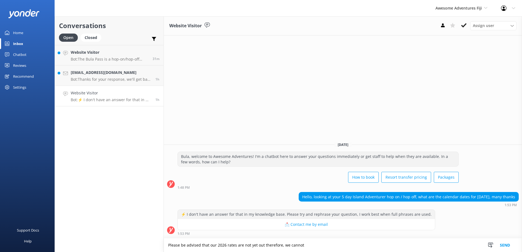
click at [249, 243] on textarea "Please be advised that our 2026 rates are not yet out therefore, we cannot" at bounding box center [343, 246] width 359 height 14
click at [248, 245] on textarea "Please be advised that our 2026 rates are not. It is subject to change and incr…" at bounding box center [343, 246] width 359 height 14
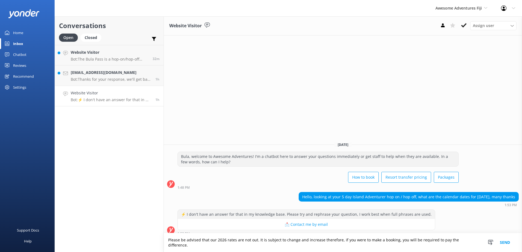
click at [257, 245] on textarea "Please be advised that our 2026 rates are not out. It is subject to change and …" at bounding box center [343, 243] width 359 height 19
click at [340, 245] on textarea "Please be advised that our 2026 rates are not out. It is subject to change and …" at bounding box center [343, 243] width 359 height 19
drag, startPoint x: 474, startPoint y: 246, endPoint x: 155, endPoint y: 247, distance: 318.6
click at [155, 246] on div "Conversations Open Closed Important Assigned to me Unassigned Website Visitor B…" at bounding box center [289, 134] width 468 height 236
type textarea "Please be advised that our 2026 rates are not out. It is subject to change and …"
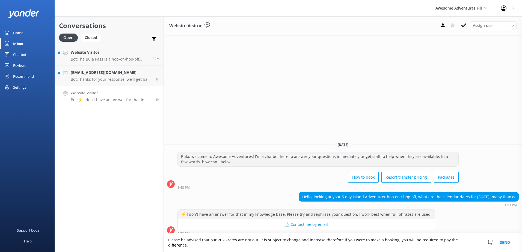
click at [461, 221] on div "⚡ I don't have an answer for that in my knowledge base. Please try and rephrase…" at bounding box center [343, 223] width 359 height 26
click at [509, 247] on button "Send" at bounding box center [505, 243] width 20 height 19
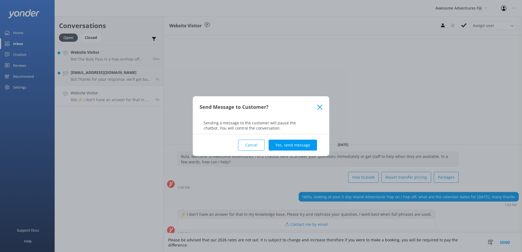
click at [299, 146] on button "Yes, send message" at bounding box center [293, 145] width 48 height 11
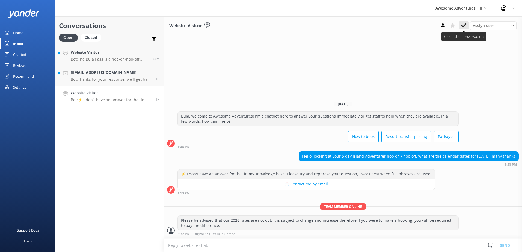
click at [462, 26] on use at bounding box center [464, 25] width 5 height 4
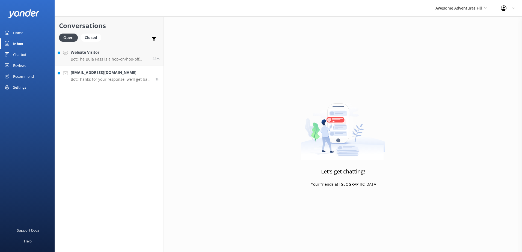
click at [145, 72] on h4 "josiesavage@hotmail.com" at bounding box center [111, 73] width 81 height 6
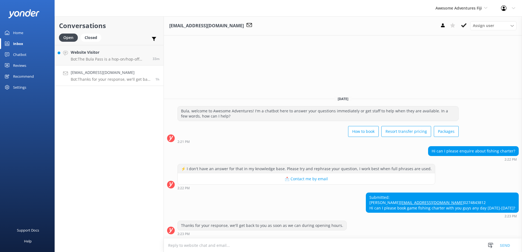
click at [254, 247] on textarea at bounding box center [343, 245] width 359 height 13
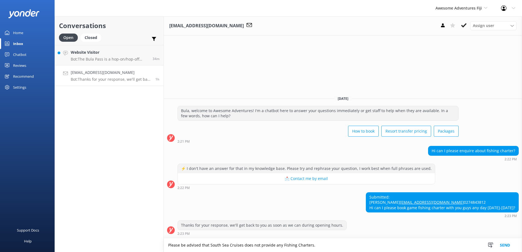
type textarea "Please be advised that South Sea Cruises does not provide any Fishing Charters."
click at [507, 244] on button "Send" at bounding box center [505, 246] width 20 height 14
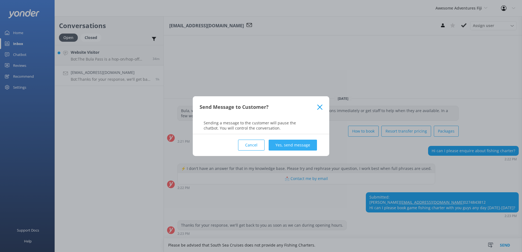
click at [301, 143] on button "Yes, send message" at bounding box center [293, 145] width 48 height 11
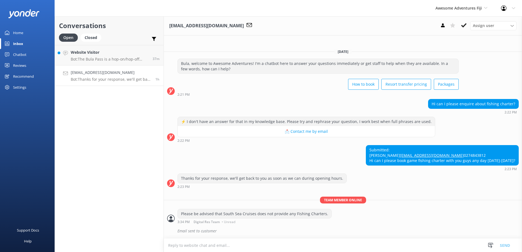
scroll to position [2, 0]
click at [208, 248] on textarea at bounding box center [343, 245] width 359 height 13
paste textarea "Please contact & liaise directly with our Awesome Adventures Fiji Reservations …"
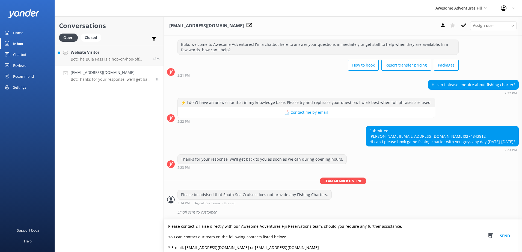
scroll to position [21, 0]
type textarea "Please contact & liaise directly with our Awesome Adventures Fiji Reservations …"
click at [504, 236] on button "Send" at bounding box center [505, 236] width 20 height 33
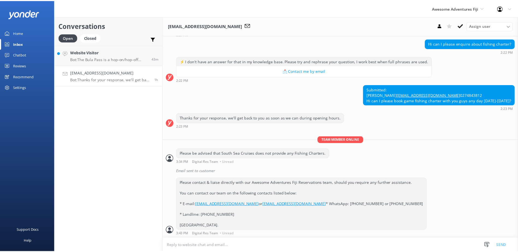
scroll to position [73, 0]
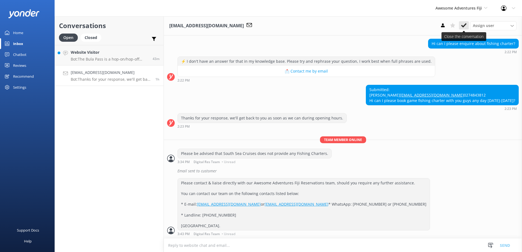
click at [465, 24] on icon at bounding box center [464, 25] width 5 height 5
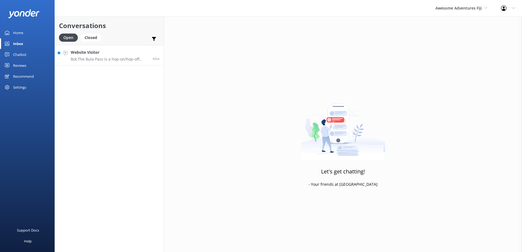
click at [131, 55] on h4 "Website Visitor" at bounding box center [110, 52] width 78 height 6
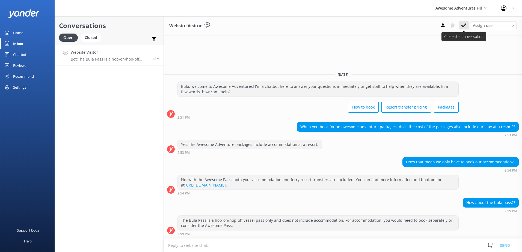
click at [466, 25] on use at bounding box center [464, 25] width 5 height 4
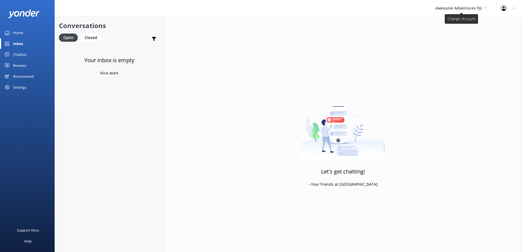
click at [478, 8] on span "Awesome Adventures Fiji" at bounding box center [459, 7] width 46 height 5
click at [20, 56] on div "Chatbot" at bounding box center [19, 54] width 13 height 11
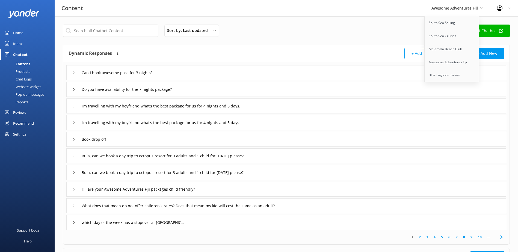
click at [25, 80] on div "Chat Logs" at bounding box center [17, 79] width 28 height 8
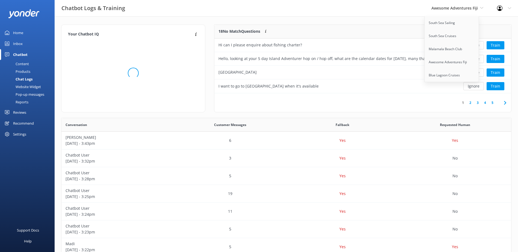
scroll to position [64, 293]
click at [483, 44] on button "Ignore" at bounding box center [474, 45] width 20 height 8
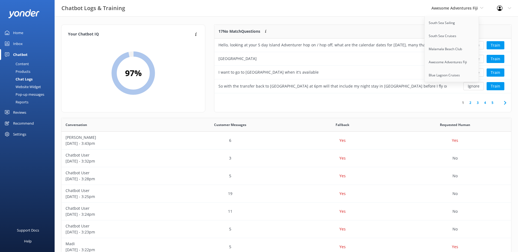
click at [481, 44] on button "Ignore" at bounding box center [474, 45] width 20 height 8
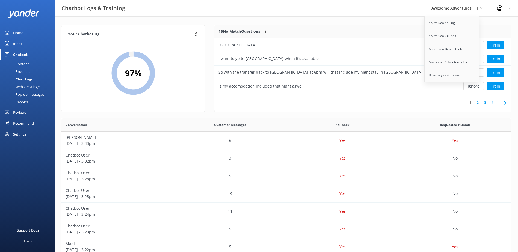
click at [481, 44] on button "Ignore" at bounding box center [474, 45] width 20 height 8
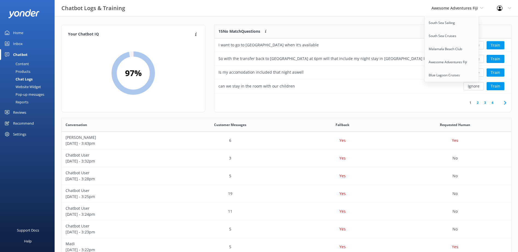
click at [481, 44] on button "Ignore" at bounding box center [474, 45] width 20 height 8
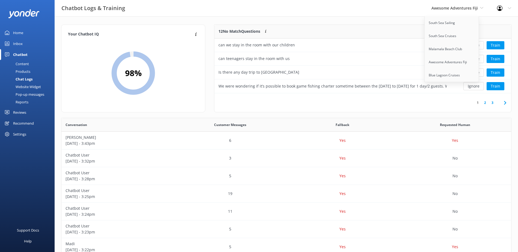
click at [481, 44] on button "Ignore" at bounding box center [474, 45] width 20 height 8
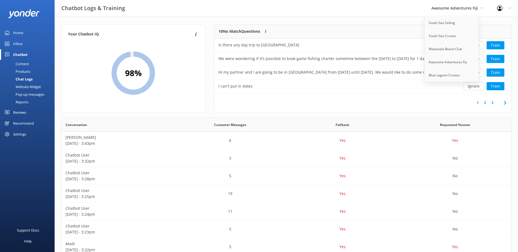
click at [481, 44] on button "Ignore" at bounding box center [474, 45] width 20 height 8
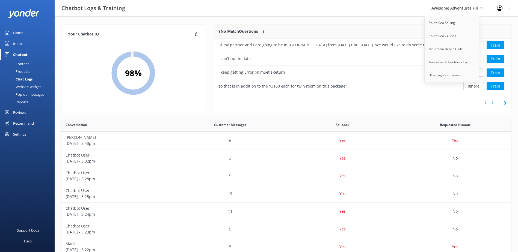
click at [481, 44] on button "Ignore" at bounding box center [474, 45] width 20 height 8
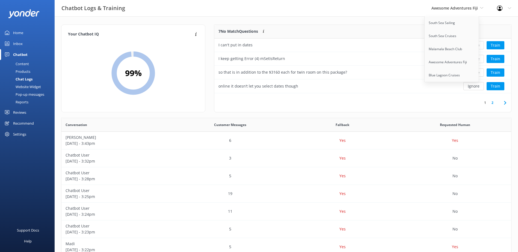
click at [481, 44] on button "Ignore" at bounding box center [474, 45] width 20 height 8
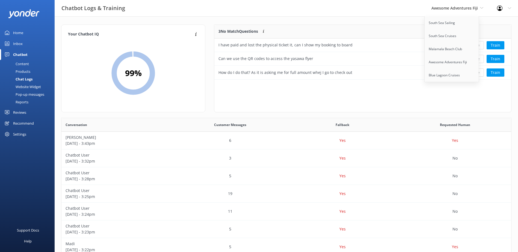
scroll to position [51, 293]
click at [481, 44] on button "Ignore" at bounding box center [474, 45] width 20 height 8
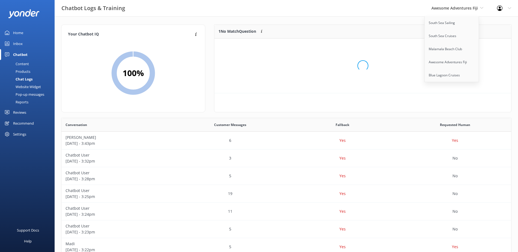
scroll to position [23, 293]
click at [481, 44] on button "Ignore" at bounding box center [474, 45] width 20 height 8
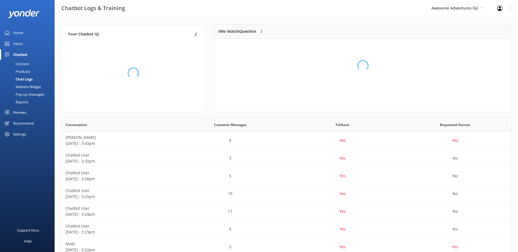
scroll to position [187, 446]
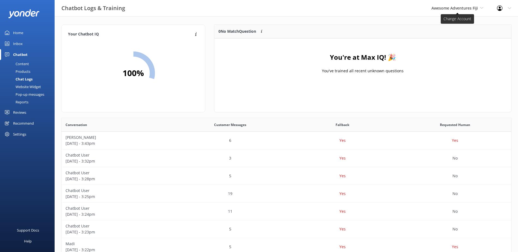
click at [478, 5] on span "Awesome Adventures Fiji" at bounding box center [455, 7] width 46 height 5
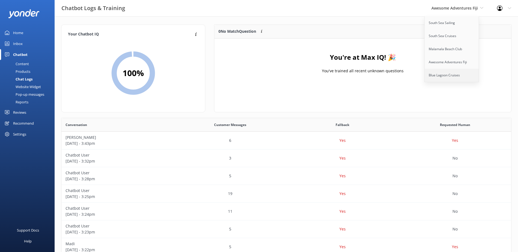
click at [457, 77] on link "Blue Lagoon Cruises" at bounding box center [452, 75] width 55 height 13
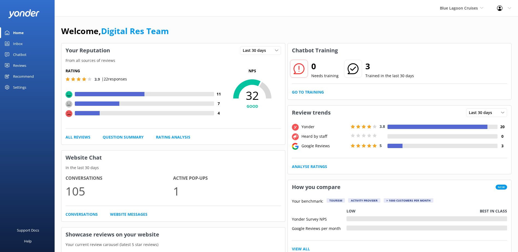
drag, startPoint x: 20, startPoint y: 40, endPoint x: 53, endPoint y: 50, distance: 34.0
click at [20, 41] on div "Inbox" at bounding box center [18, 43] width 10 height 11
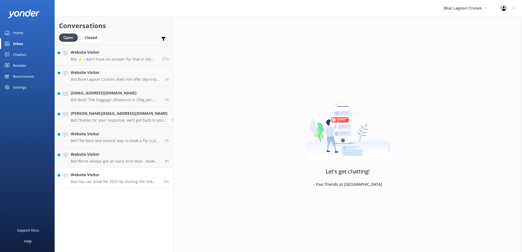
click at [159, 172] on div "18h" at bounding box center [164, 178] width 10 height 12
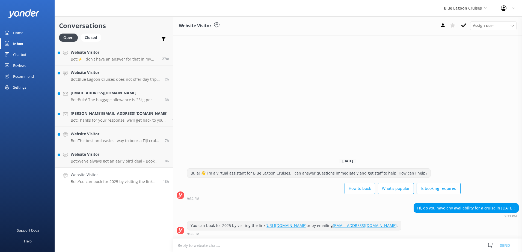
click at [187, 251] on textarea at bounding box center [348, 245] width 349 height 13
paste textarea "Bula, Thanks so much for your patience. For more information please visit our B…"
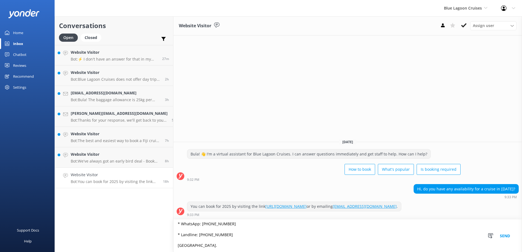
type textarea "Bula, Thanks so much for your patience. For more information please visit our B…"
click at [509, 235] on button "Send" at bounding box center [505, 236] width 20 height 33
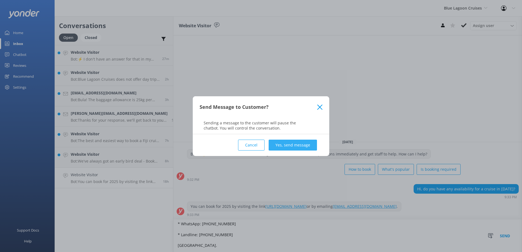
click at [292, 146] on button "Yes, send message" at bounding box center [293, 145] width 48 height 11
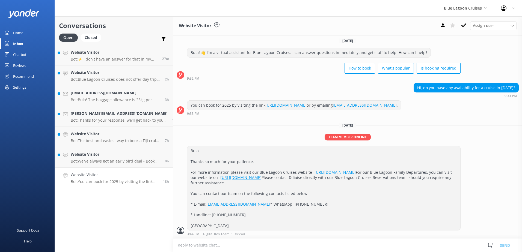
scroll to position [34, 0]
click at [466, 25] on icon at bounding box center [464, 25] width 5 height 5
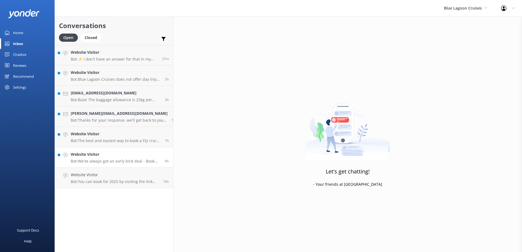
click at [150, 155] on h4 "Website Visitor" at bounding box center [116, 155] width 90 height 6
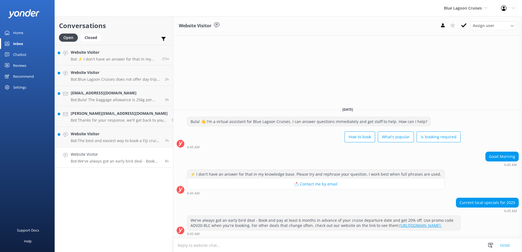
click at [269, 246] on textarea at bounding box center [348, 245] width 349 height 13
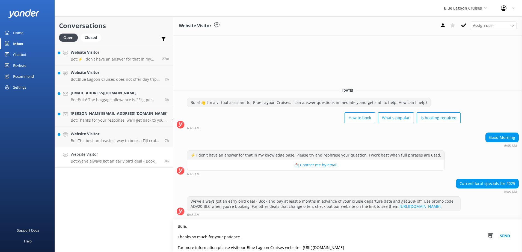
type textarea "Bula, Thanks so much for your patience. For more information please visit our B…"
click at [507, 235] on button "Send" at bounding box center [505, 236] width 20 height 33
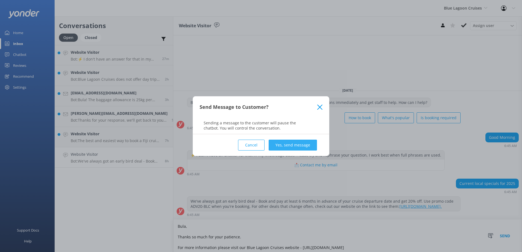
click at [303, 144] on button "Yes, send message" at bounding box center [293, 145] width 48 height 11
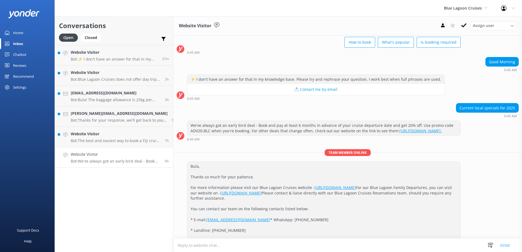
scroll to position [70, 0]
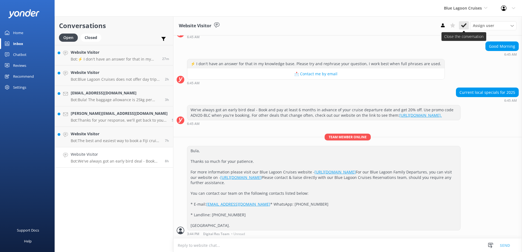
click at [465, 22] on button at bounding box center [464, 25] width 10 height 8
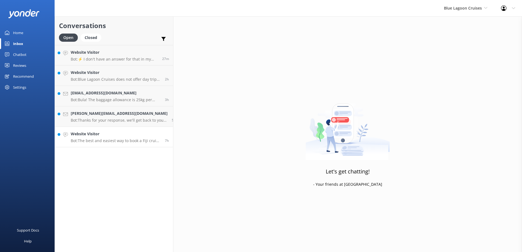
click at [126, 135] on h4 "Website Visitor" at bounding box center [116, 134] width 90 height 6
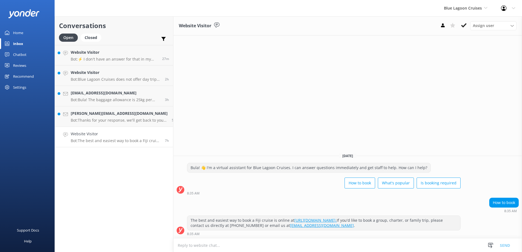
click at [242, 248] on textarea at bounding box center [348, 245] width 349 height 13
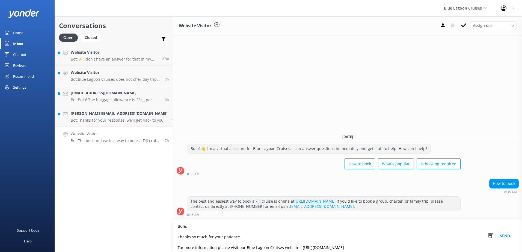
type textarea "Bula, Thanks so much for your patience. For more information please visit our B…"
click at [506, 239] on button "Send" at bounding box center [505, 236] width 20 height 33
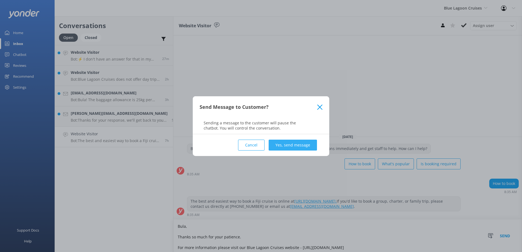
click at [289, 148] on button "Yes, send message" at bounding box center [293, 145] width 48 height 11
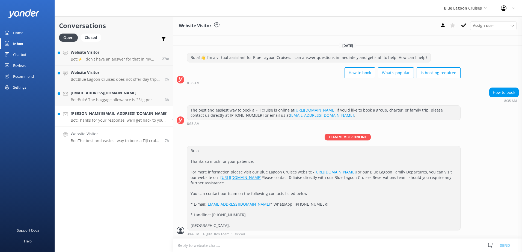
scroll to position [24, 0]
click at [465, 24] on icon at bounding box center [464, 25] width 5 height 5
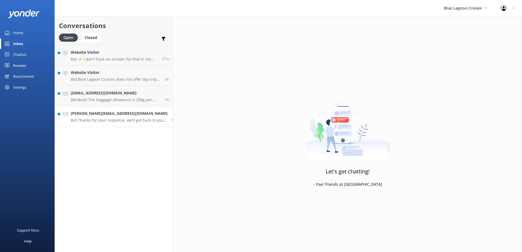
click at [143, 116] on h4 "[PERSON_NAME][EMAIL_ADDRESS][DOMAIN_NAME]" at bounding box center [119, 114] width 97 height 6
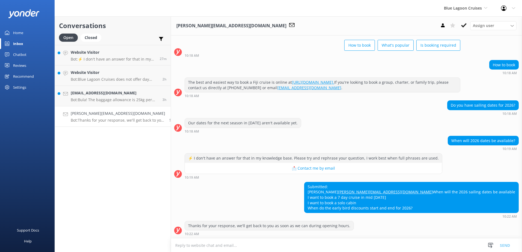
scroll to position [41, 0]
click at [213, 245] on textarea at bounding box center [346, 245] width 351 height 13
paste textarea "Bula, Thanks so much for your patience. For more information please visit our B…"
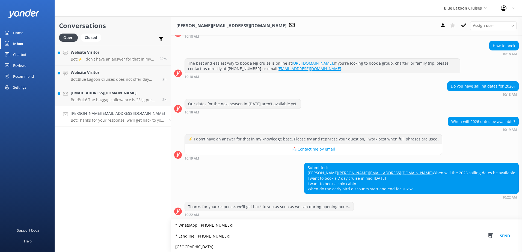
scroll to position [83, 0]
type textarea "Bula, Thanks so much for your patience. For more information please visit our B…"
click at [506, 234] on button "Send" at bounding box center [505, 236] width 20 height 33
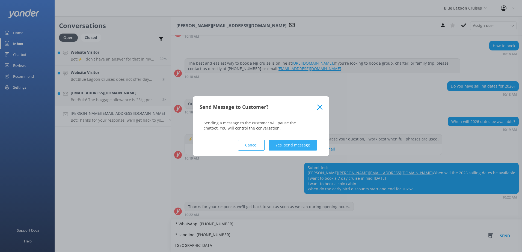
click at [283, 147] on button "Yes, send message" at bounding box center [293, 145] width 48 height 11
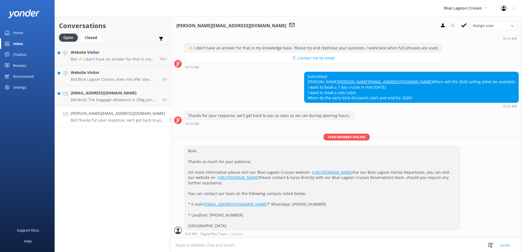
scroll to position [173, 0]
click at [466, 23] on icon at bounding box center [464, 25] width 5 height 5
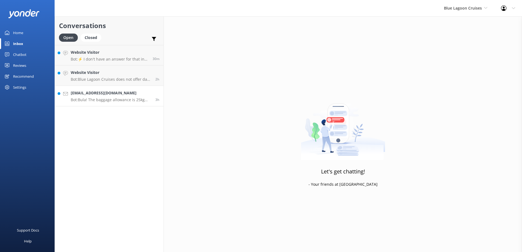
click at [148, 93] on h4 "[EMAIL_ADDRESS][DOMAIN_NAME]" at bounding box center [111, 93] width 81 height 6
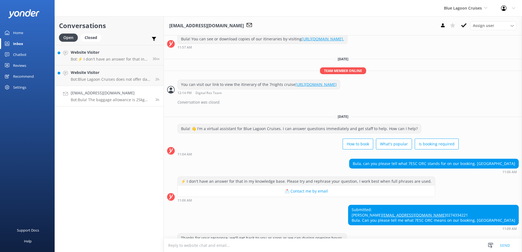
scroll to position [189, 0]
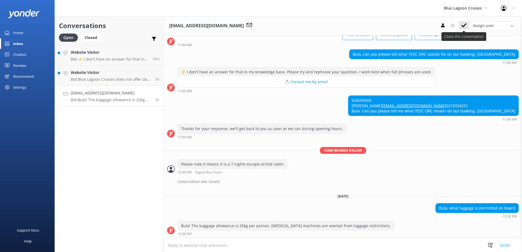
click at [465, 28] on icon at bounding box center [464, 25] width 5 height 5
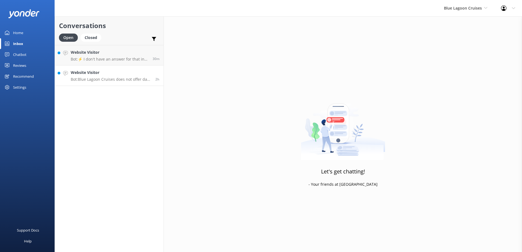
click at [141, 68] on link "Website Visitor Bot: Blue Lagoon Cruises does not offer day trips. However, our…" at bounding box center [109, 76] width 109 height 20
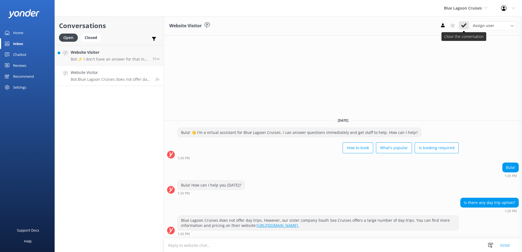
click at [464, 25] on icon at bounding box center [464, 25] width 5 height 5
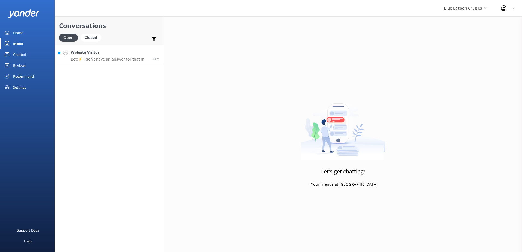
click at [135, 51] on h4 "Website Visitor" at bounding box center [110, 52] width 78 height 6
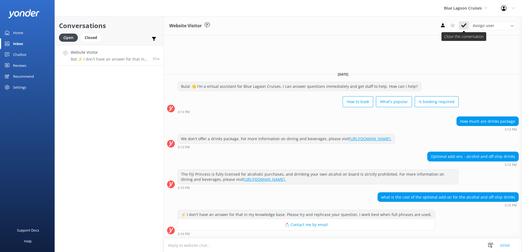
click at [465, 27] on icon at bounding box center [464, 25] width 5 height 5
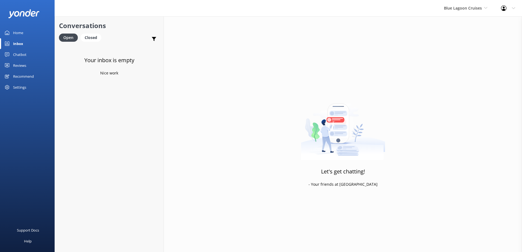
click at [23, 55] on div "Chatbot" at bounding box center [19, 54] width 13 height 11
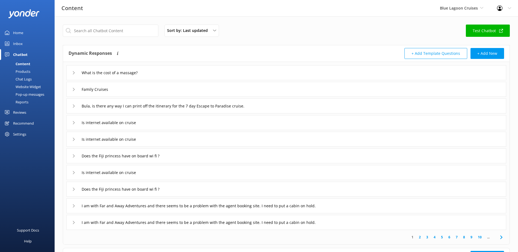
click at [28, 77] on div "Chat Logs" at bounding box center [17, 79] width 28 height 8
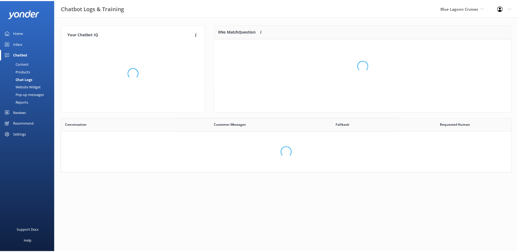
scroll to position [187, 446]
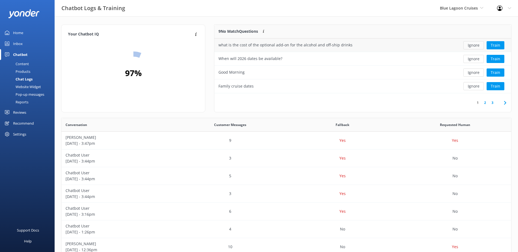
click at [476, 45] on button "Ignore" at bounding box center [474, 45] width 20 height 8
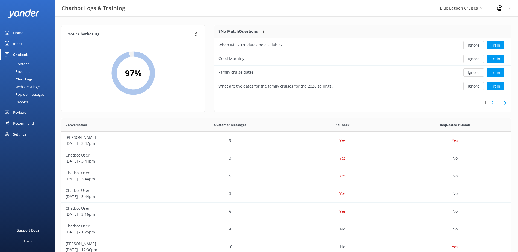
click at [476, 45] on button "Ignore" at bounding box center [474, 45] width 20 height 8
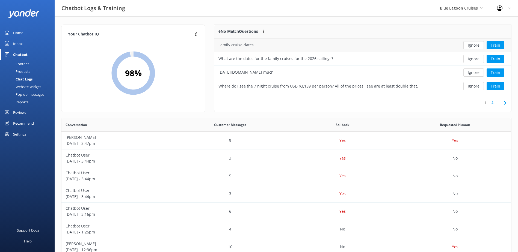
click at [476, 45] on button "Ignore" at bounding box center [474, 45] width 20 height 8
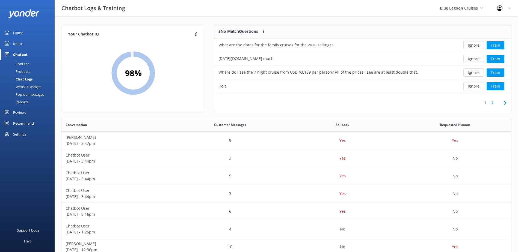
click at [476, 45] on button "Ignore" at bounding box center [474, 45] width 20 height 8
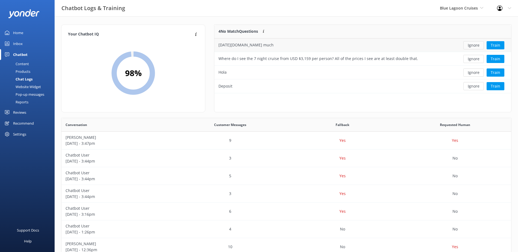
click at [476, 44] on button "Ignore" at bounding box center [474, 45] width 20 height 8
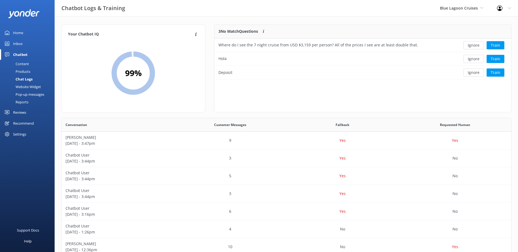
scroll to position [51, 293]
click at [476, 44] on button "Ignore" at bounding box center [474, 45] width 20 height 8
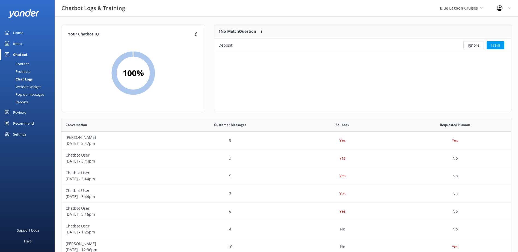
scroll to position [23, 293]
click at [476, 44] on button "Ignore" at bounding box center [474, 45] width 20 height 8
